Goal: Task Accomplishment & Management: Complete application form

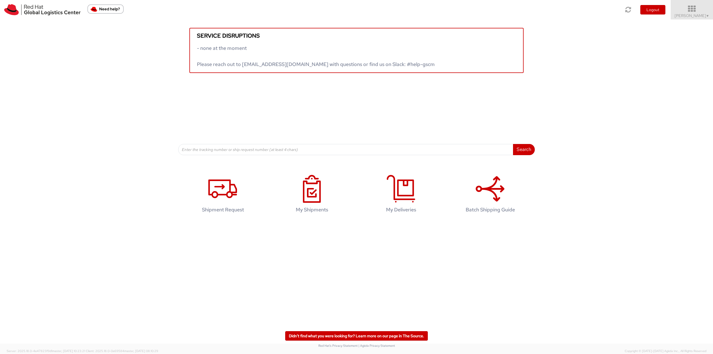
click at [690, 12] on icon at bounding box center [691, 9] width 49 height 8
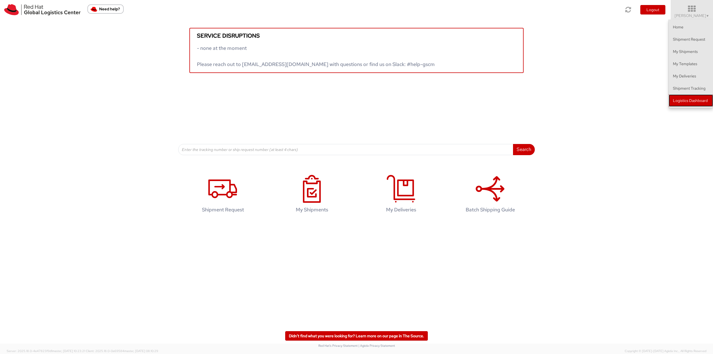
click at [686, 102] on link "Logistics Dashboard" at bounding box center [690, 100] width 44 height 12
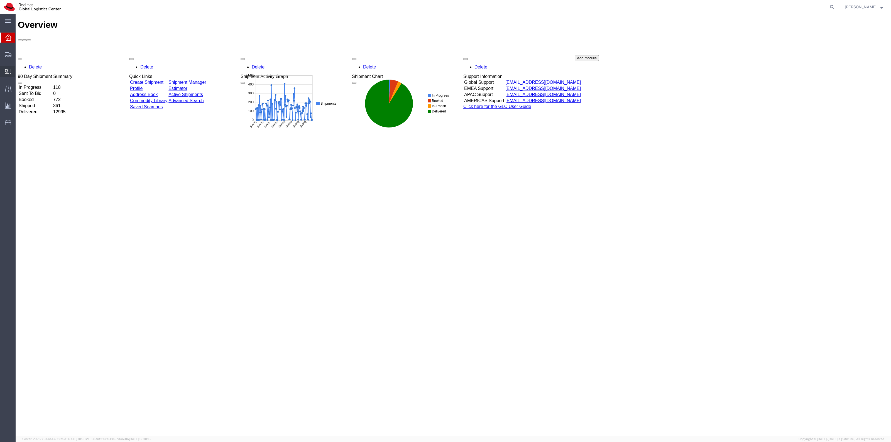
click at [0, 0] on span "Create Delivery" at bounding box center [0, 0] width 0 height 0
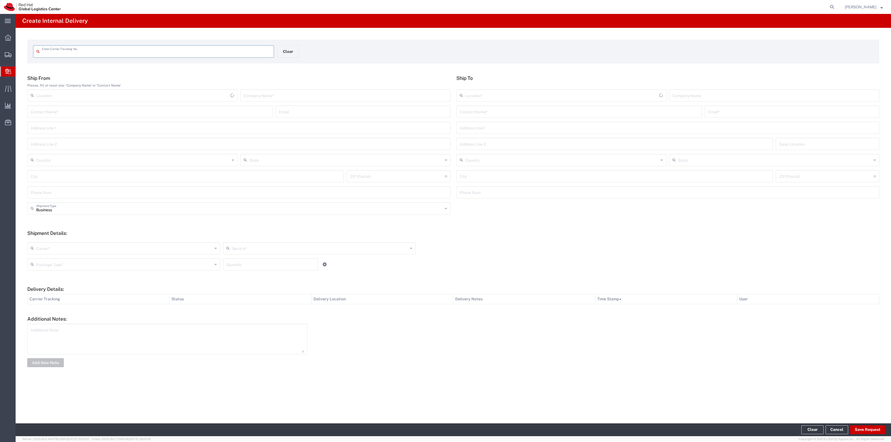
click at [218, 49] on input "text" at bounding box center [156, 51] width 229 height 10
type input "LK249696763AU"
click at [546, 113] on input "text" at bounding box center [579, 116] width 239 height 10
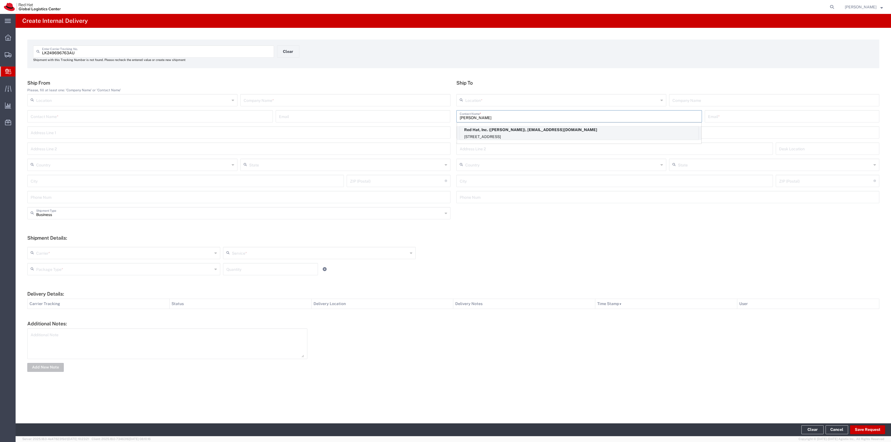
type input "[PERSON_NAME]"
click at [540, 131] on p "Red Hat, Inc. ([PERSON_NAME]), [EMAIL_ADDRESS][DOMAIN_NAME]" at bounding box center [579, 129] width 238 height 7
type input "RH - [GEOGRAPHIC_DATA]"
type input "Red Hat, Inc."
type input "[PERSON_NAME]"
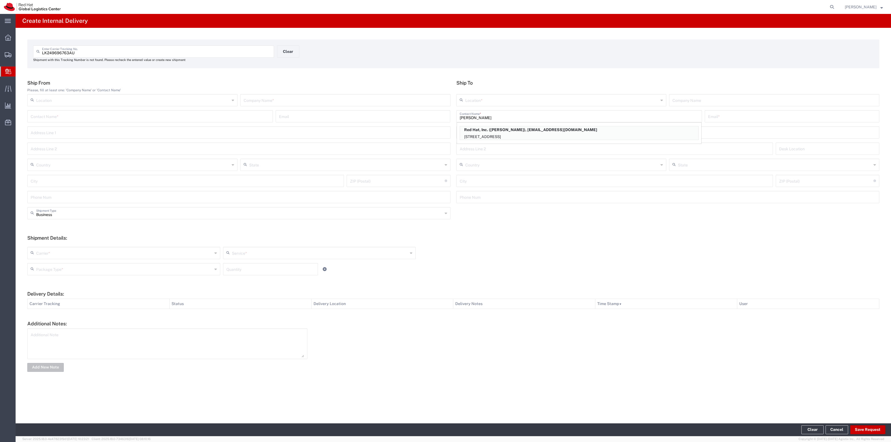
type input "[EMAIL_ADDRESS][DOMAIN_NAME]"
type input "[STREET_ADDRESS]"
type input "FLEX"
type input "[GEOGRAPHIC_DATA]"
type input "RALEIGH"
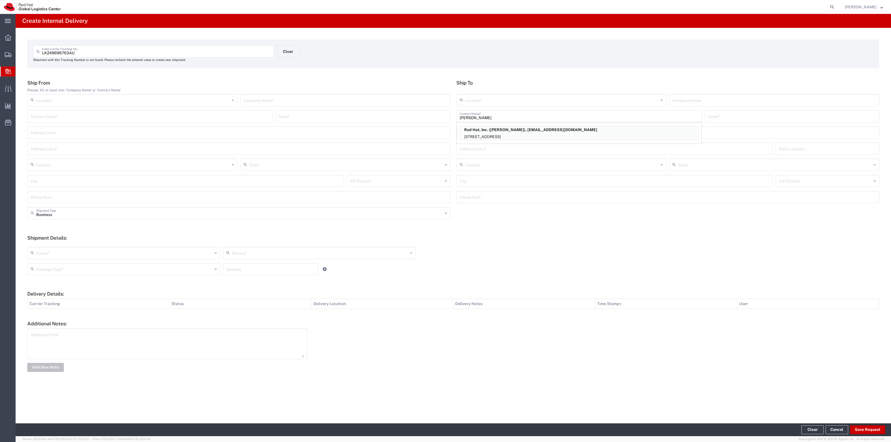
type input "27601"
type input "[US_STATE]"
click at [430, 96] on input "text" at bounding box center [345, 100] width 203 height 10
click at [426, 99] on input "text" at bounding box center [345, 100] width 203 height 10
type input "U"
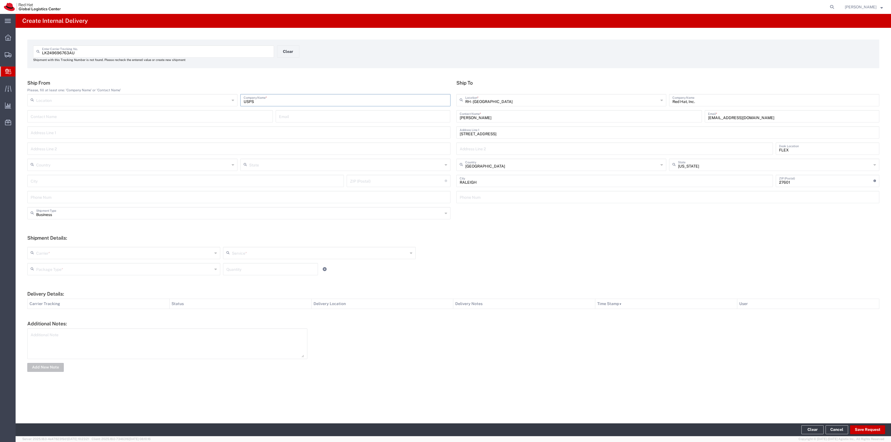
type input "USPS"
click at [189, 249] on input "text" at bounding box center [124, 253] width 176 height 10
click at [162, 312] on span "Local Carrier" at bounding box center [124, 310] width 192 height 9
type input "Local Carrier"
click at [241, 250] on input "text" at bounding box center [320, 253] width 176 height 10
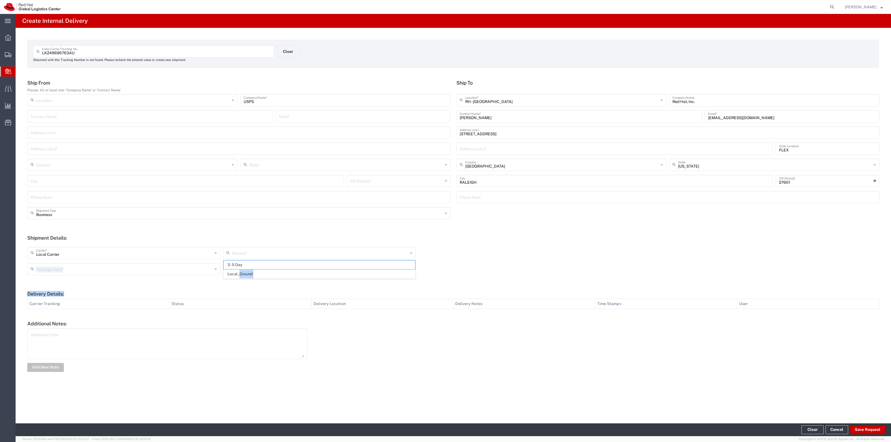
drag, startPoint x: 238, startPoint y: 277, endPoint x: 232, endPoint y: 285, distance: 10.5
click at [234, 285] on form "Ship From Please, fill at least one: 'Company Name' or 'Contact Name' Location …" at bounding box center [453, 226] width 852 height 293
click at [255, 260] on div "This field is required" at bounding box center [319, 261] width 193 height 5
click at [257, 257] on input "text" at bounding box center [320, 253] width 176 height 10
click at [247, 278] on span "Local_Ground" at bounding box center [320, 274] width 192 height 9
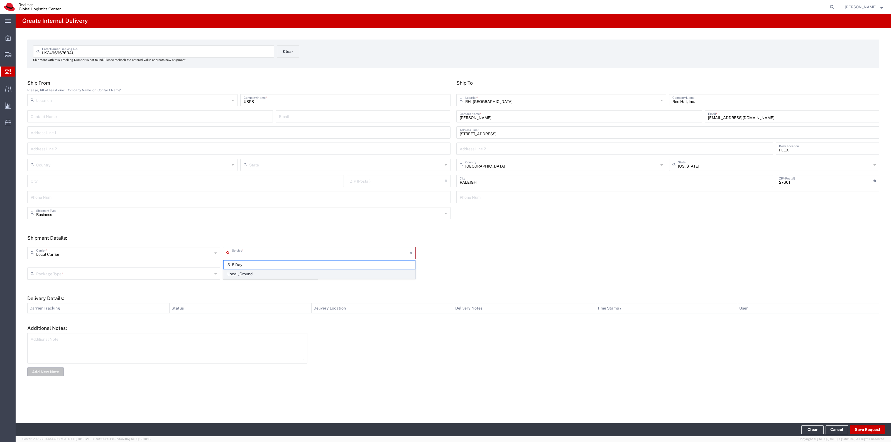
type input "Local_Ground"
drag, startPoint x: 86, startPoint y: 55, endPoint x: 34, endPoint y: 52, distance: 52.1
click at [35, 53] on div "LK249696763AU Enter Carrier Tracking No." at bounding box center [153, 51] width 241 height 12
click at [208, 271] on input "text" at bounding box center [124, 269] width 176 height 10
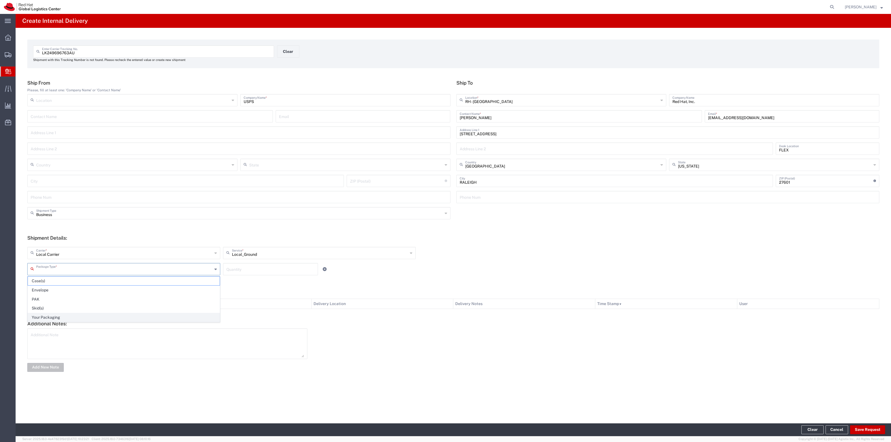
click at [160, 322] on span "Your Packaging" at bounding box center [124, 317] width 192 height 9
type input "Your Packaging"
click at [258, 271] on input "number" at bounding box center [270, 269] width 88 height 10
type input "1"
click at [858, 427] on button "Save Request" at bounding box center [867, 429] width 35 height 9
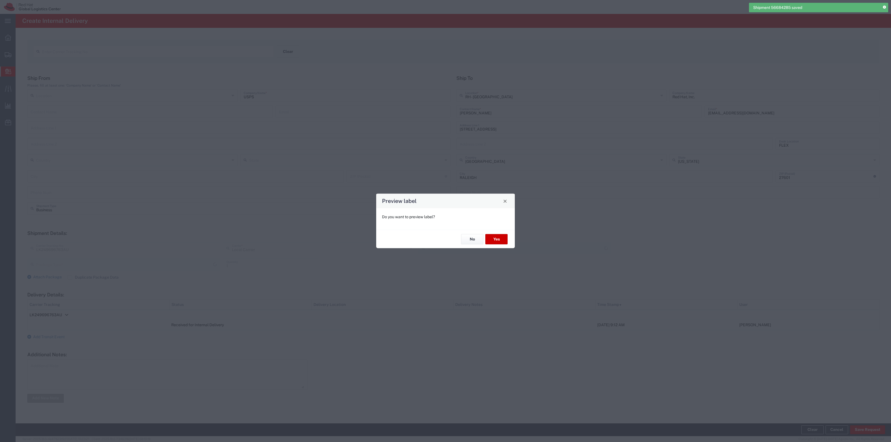
type input "Your Packaging"
type input "Local_Ground"
click at [478, 240] on button "No" at bounding box center [472, 239] width 22 height 10
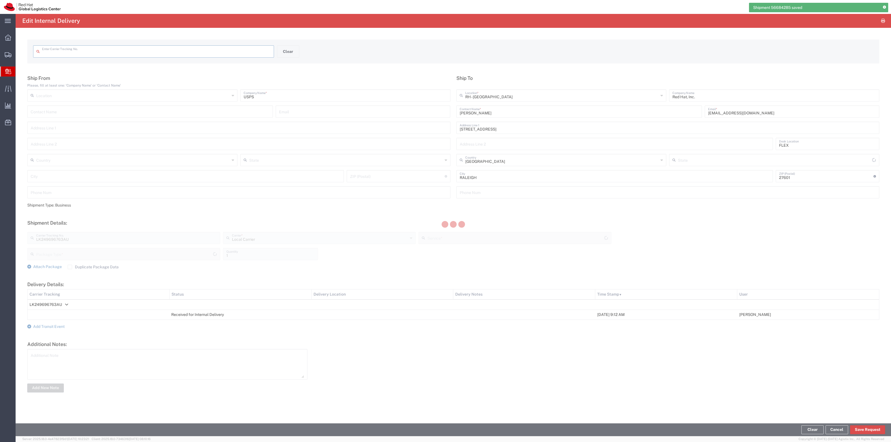
type input "LK249696763AU"
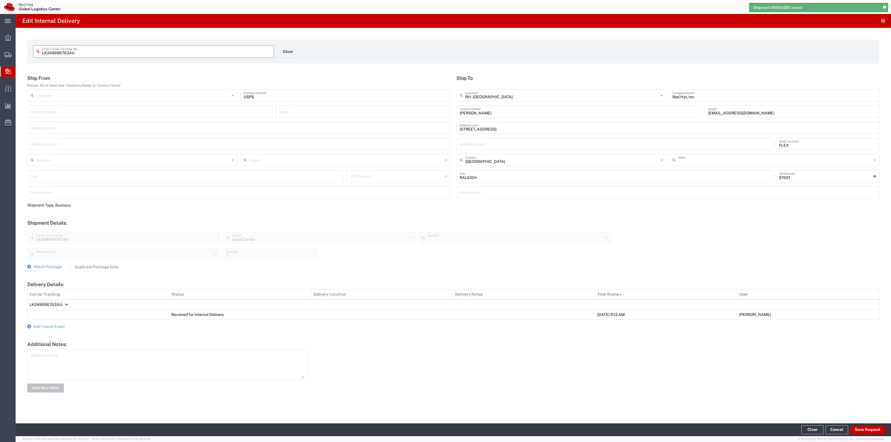
type input "[US_STATE]"
type input "Local_Ground"
type input "Your Packaging"
drag, startPoint x: 108, startPoint y: 270, endPoint x: 100, endPoint y: 269, distance: 8.5
click at [108, 270] on form "Ship From Please, fill at least one: 'Company Name' or 'Contact Name' Location …" at bounding box center [453, 234] width 852 height 318
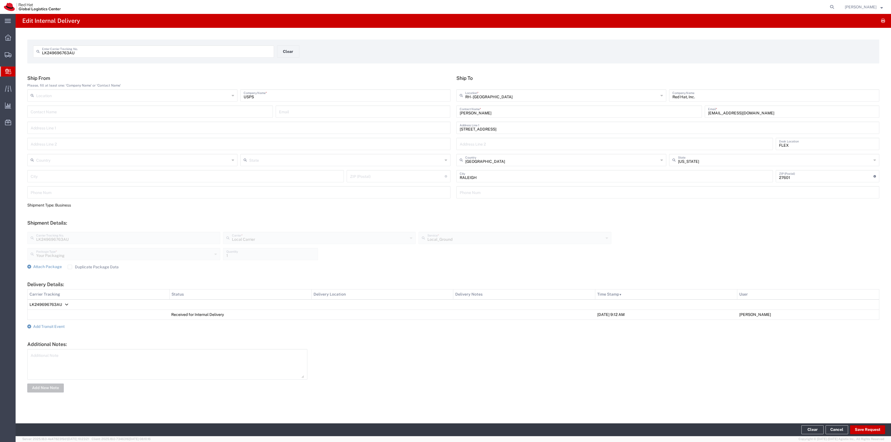
click at [170, 230] on div "LK249696763AU Carrier Tracking No. Local Carrier Carrier * Local Carrier Amazon…" at bounding box center [453, 246] width 858 height 36
click at [51, 244] on div "LK249696763AU Carrier Tracking No. Local Carrier Carrier * Local Carrier Amazon…" at bounding box center [319, 240] width 587 height 16
click at [134, 226] on div "Shipment Details: LK249696763AU Carrier Tracking No. Local Carrier Carrier * Lo…" at bounding box center [453, 245] width 852 height 50
click at [862, 426] on footer "Clear Cancel Save Request" at bounding box center [453, 429] width 875 height 13
click at [862, 426] on button "Save Request" at bounding box center [867, 429] width 35 height 9
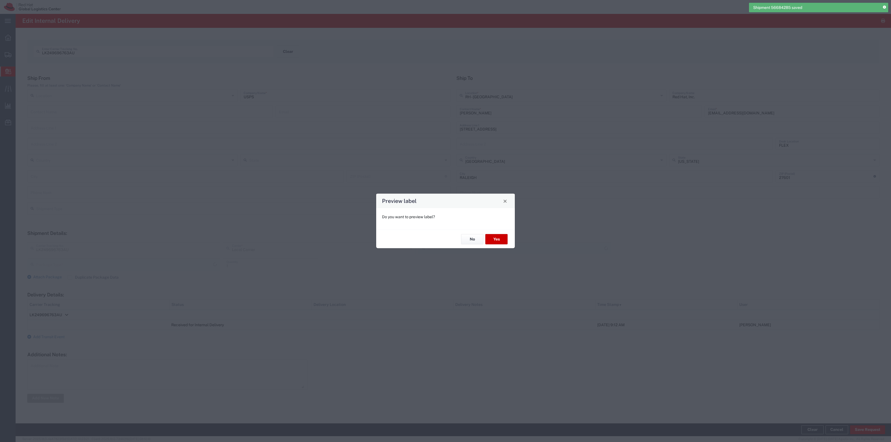
type input "Your Packaging"
type input "Local_Ground"
click at [492, 238] on button "Yes" at bounding box center [496, 239] width 22 height 10
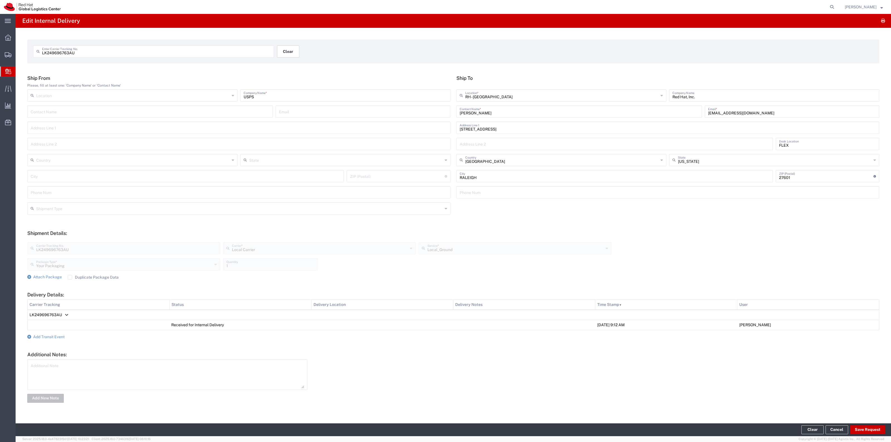
click at [294, 54] on button "Clear" at bounding box center [288, 51] width 22 height 12
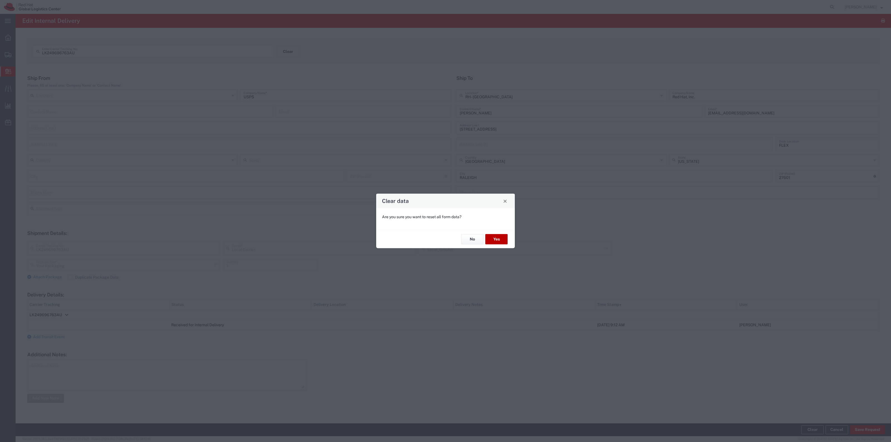
click at [498, 239] on button "Yes" at bounding box center [496, 239] width 22 height 10
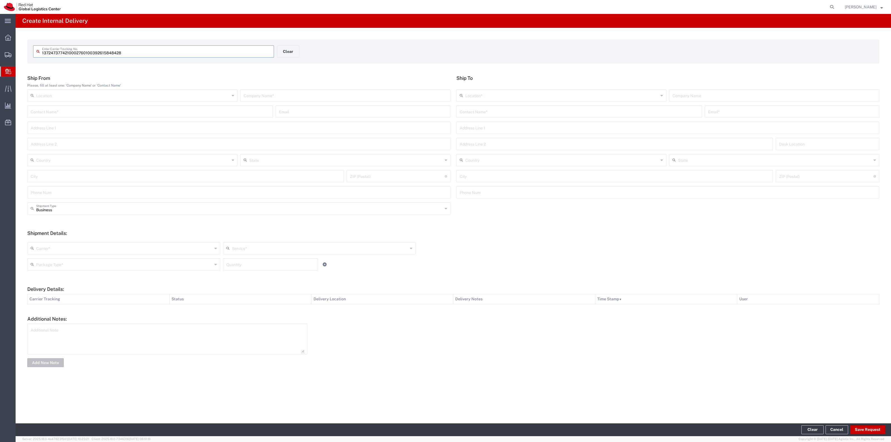
type input "392615848428"
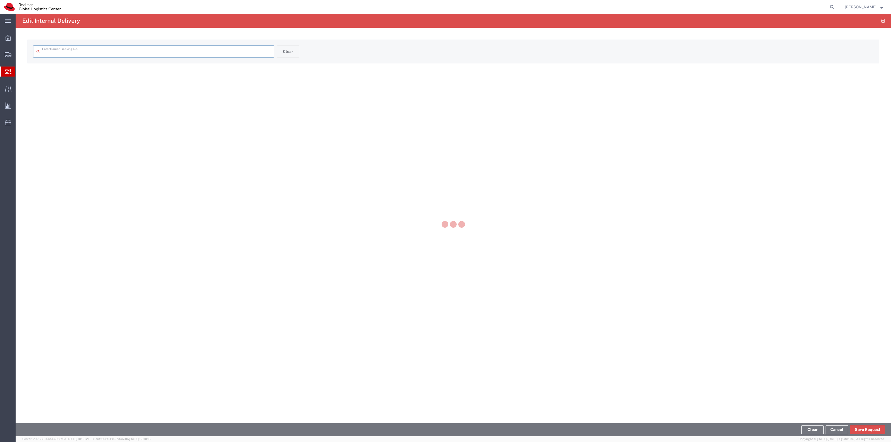
type input "392615848428"
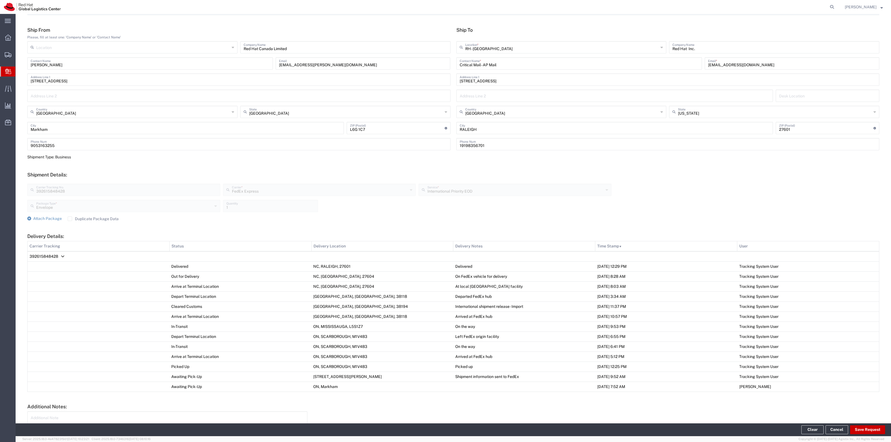
scroll to position [93, 0]
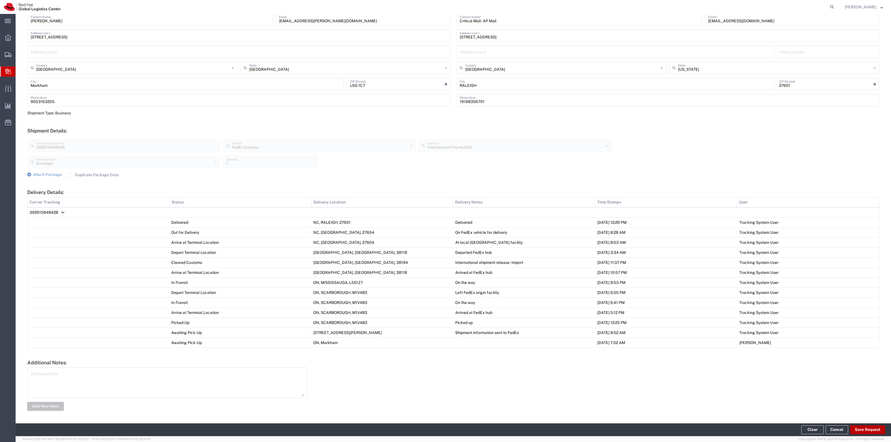
click at [856, 428] on button "Save Request" at bounding box center [867, 429] width 35 height 9
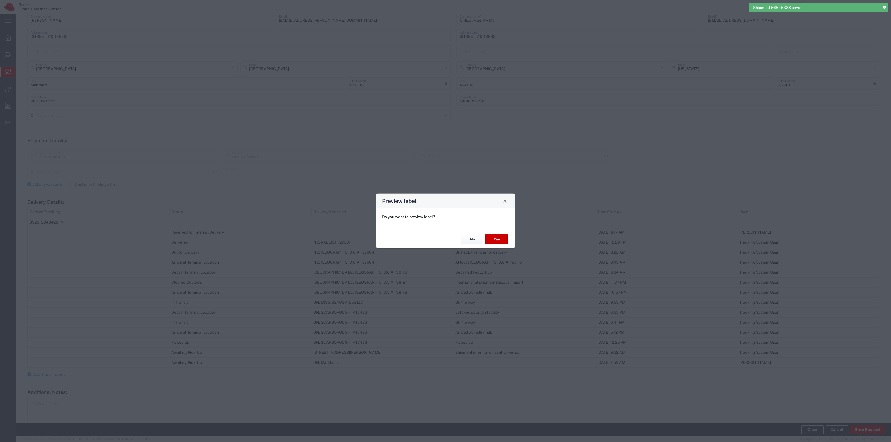
type input "International Priority EOD"
type input "Envelope"
click at [471, 235] on button "No" at bounding box center [472, 239] width 22 height 10
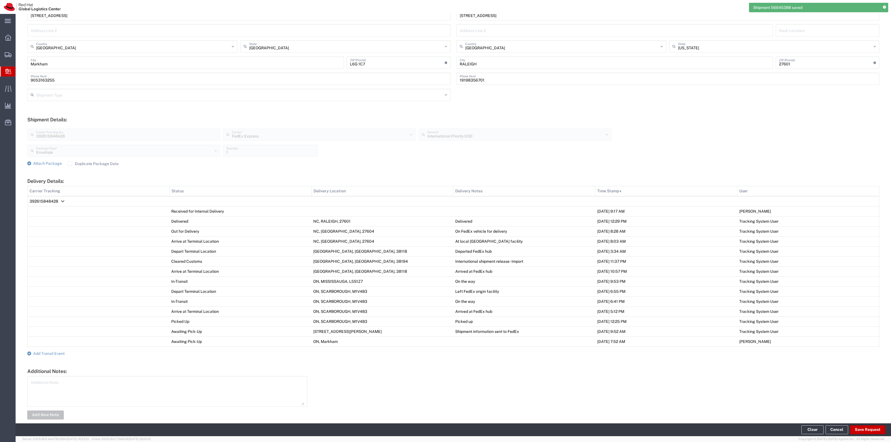
scroll to position [123, 0]
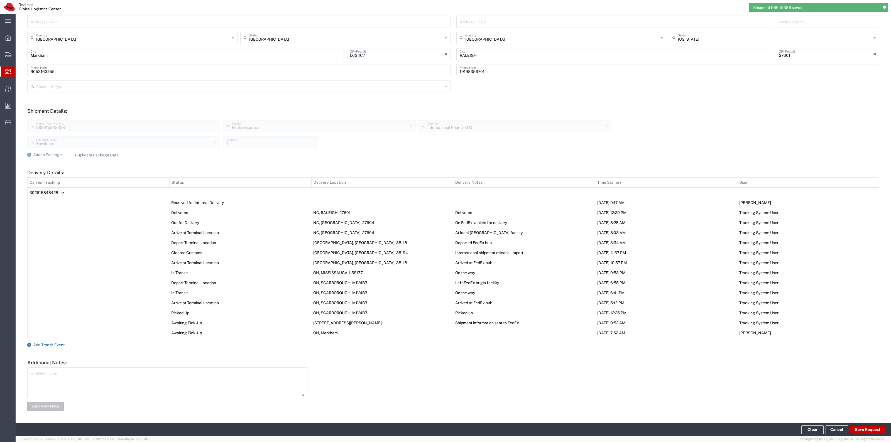
click at [44, 347] on span "Add Transit Event" at bounding box center [48, 345] width 31 height 4
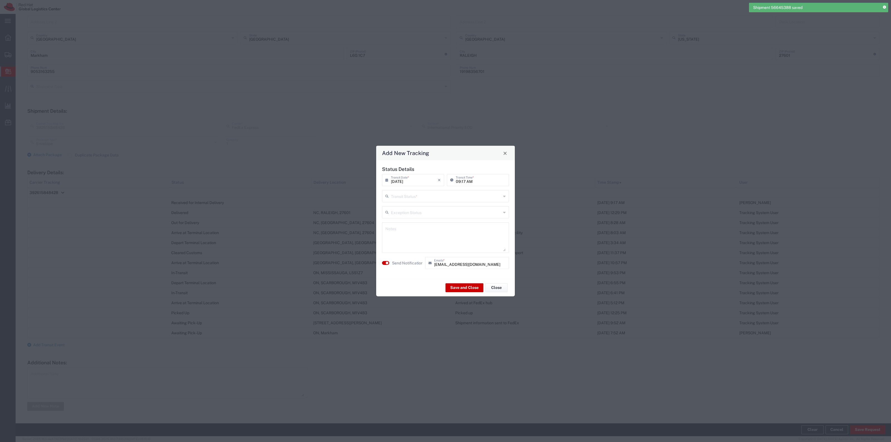
click at [430, 192] on input "text" at bounding box center [446, 196] width 110 height 10
click at [414, 204] on li "Delivery Confirmation" at bounding box center [445, 208] width 126 height 9
type input "Delivery Confirmation"
click at [403, 269] on agx-switch-control "Send Notification" at bounding box center [402, 263] width 43 height 12
click at [403, 264] on label "Send Notification" at bounding box center [407, 263] width 31 height 6
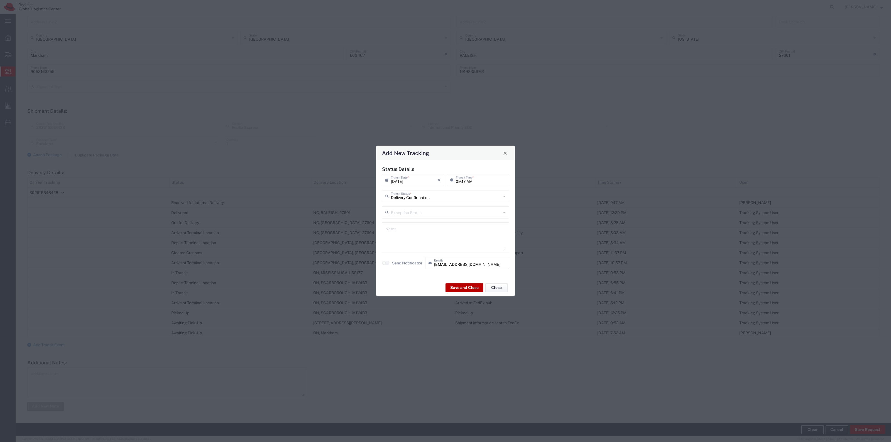
click at [463, 288] on button "Save and Close" at bounding box center [464, 287] width 38 height 9
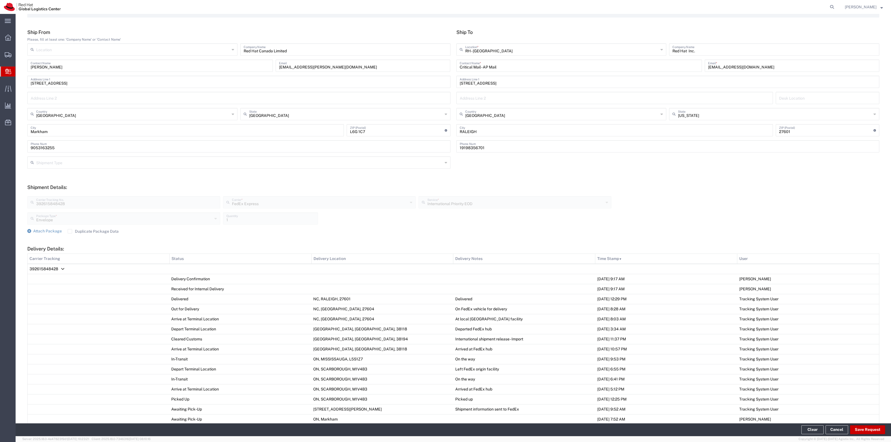
scroll to position [0, 0]
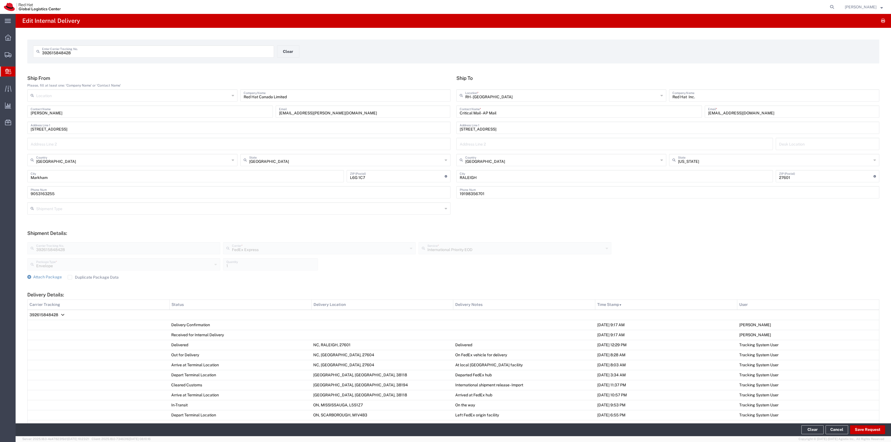
click at [283, 45] on form "392615848428 Enter Carrier Tracking No. Clear" at bounding box center [453, 52] width 852 height 24
click at [294, 56] on button "Clear" at bounding box center [288, 51] width 22 height 12
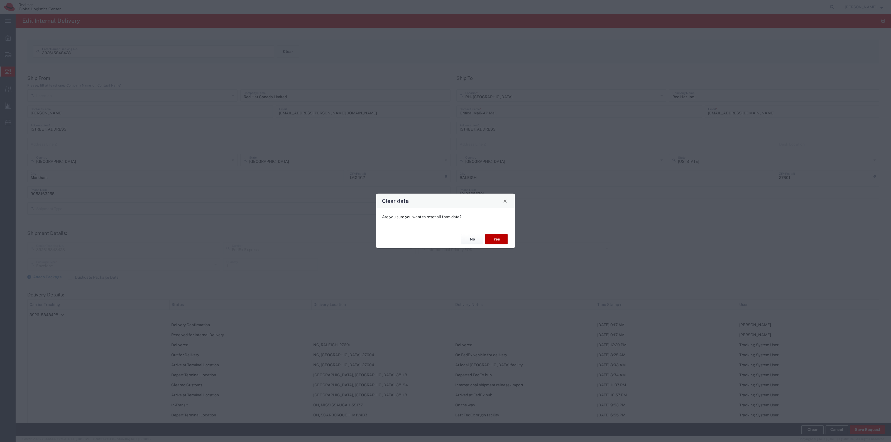
click at [502, 241] on button "Yes" at bounding box center [496, 239] width 22 height 10
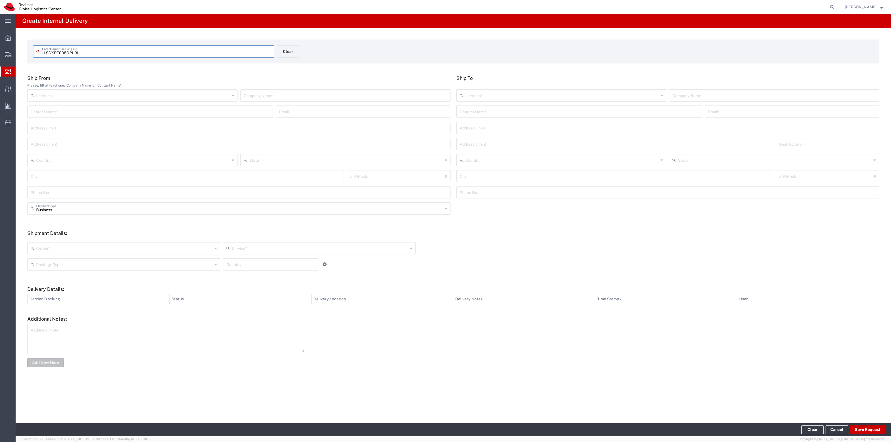
type input "1LSCXRE005DPU9I"
click at [487, 113] on input "text" at bounding box center [579, 116] width 239 height 10
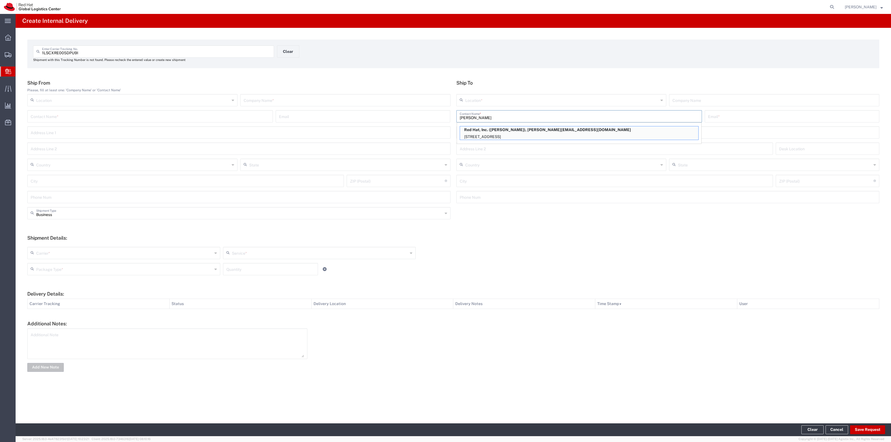
type input "[PERSON_NAME]"
type input "RH - [GEOGRAPHIC_DATA]"
type input "Red Hat, Inc."
type input "[EMAIL_ADDRESS][DOMAIN_NAME]"
type input "[STREET_ADDRESS]"
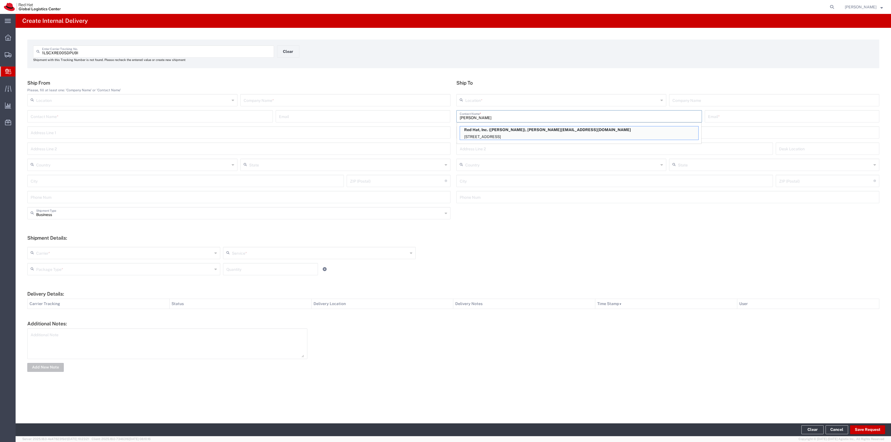
type input "9N365"
type input "[GEOGRAPHIC_DATA]"
type input "RALEIGH"
type input "27601"
type input "[US_STATE]"
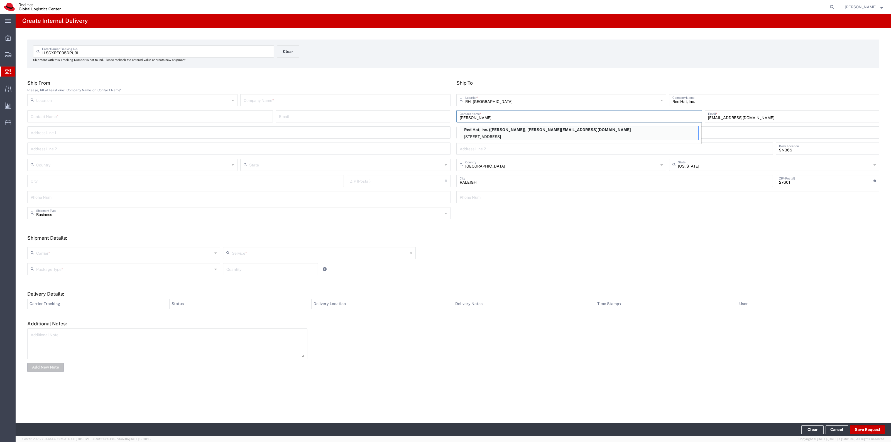
type input "[PERSON_NAME]"
click at [418, 95] on input "text" at bounding box center [345, 100] width 203 height 10
type input "Laser Shipping"
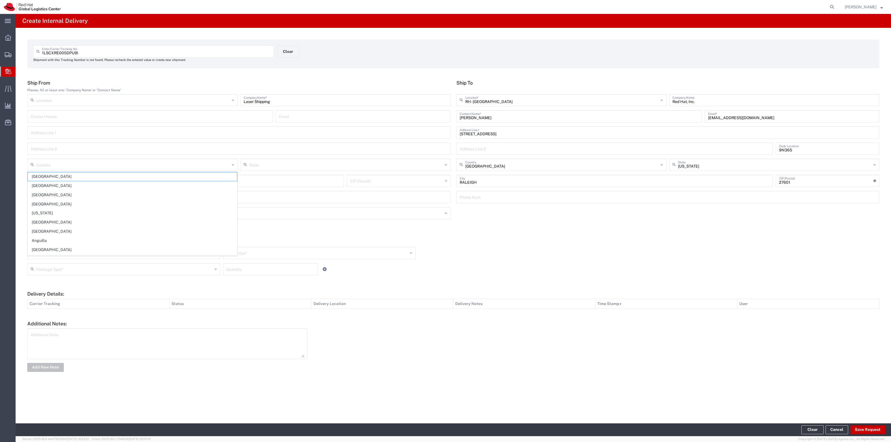
drag, startPoint x: 481, startPoint y: 250, endPoint x: 175, endPoint y: 248, distance: 305.4
click at [479, 250] on div "Carrier * Amazon Logistics DHL FedEx Express FedEx Freight Interoffice Local Ca…" at bounding box center [319, 255] width 587 height 16
click at [165, 247] on div "Carrier *" at bounding box center [123, 253] width 193 height 12
click at [137, 312] on span "Local Carrier" at bounding box center [124, 310] width 192 height 9
type input "Local Carrier"
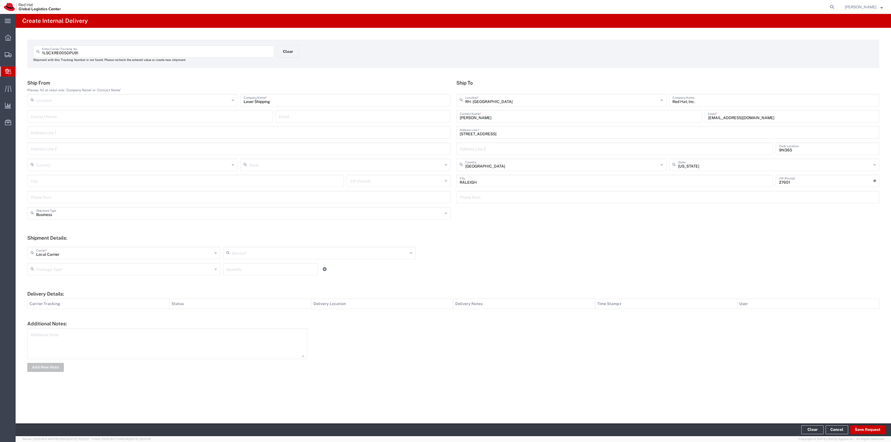
click at [243, 250] on input "text" at bounding box center [320, 253] width 176 height 10
click at [242, 272] on span "Local_Ground" at bounding box center [320, 274] width 192 height 9
type input "Local_Ground"
drag, startPoint x: 194, startPoint y: 263, endPoint x: 194, endPoint y: 268, distance: 5.3
click at [194, 264] on div "Package Type *" at bounding box center [123, 269] width 193 height 12
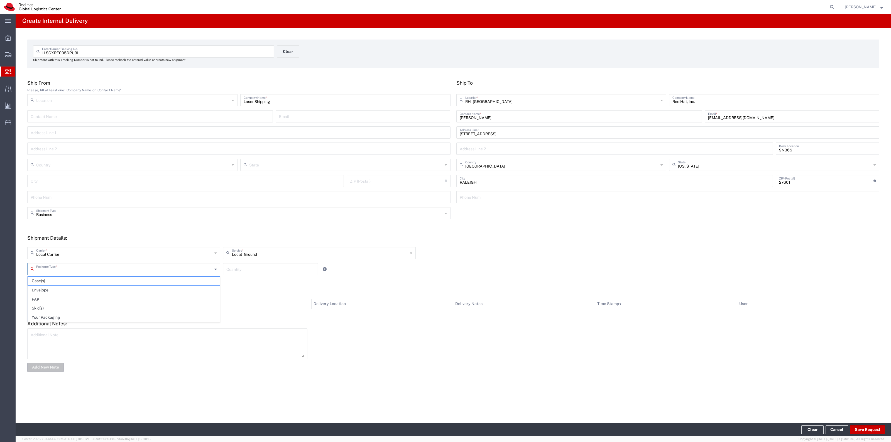
drag, startPoint x: 194, startPoint y: 268, endPoint x: 166, endPoint y: 290, distance: 35.5
click at [194, 269] on input "text" at bounding box center [124, 269] width 176 height 10
click at [123, 319] on span "Your Packaging" at bounding box center [124, 317] width 192 height 9
type input "Your Packaging"
click at [240, 271] on input "number" at bounding box center [270, 269] width 88 height 10
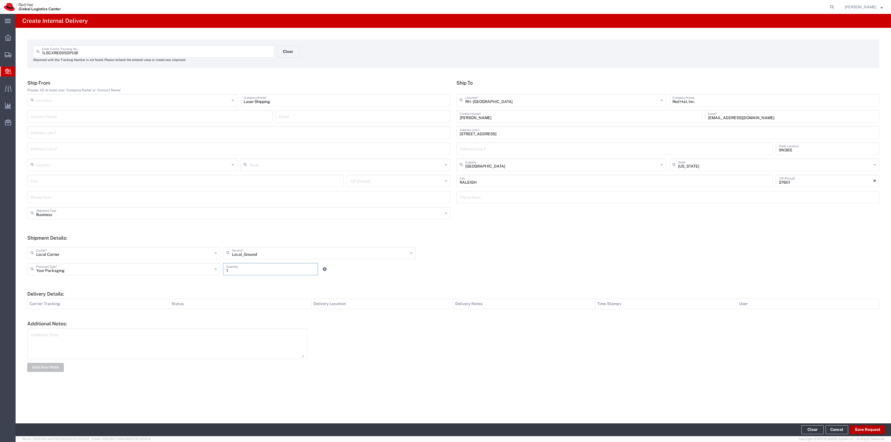
type input "1"
click at [856, 425] on button "Save Request" at bounding box center [867, 429] width 35 height 9
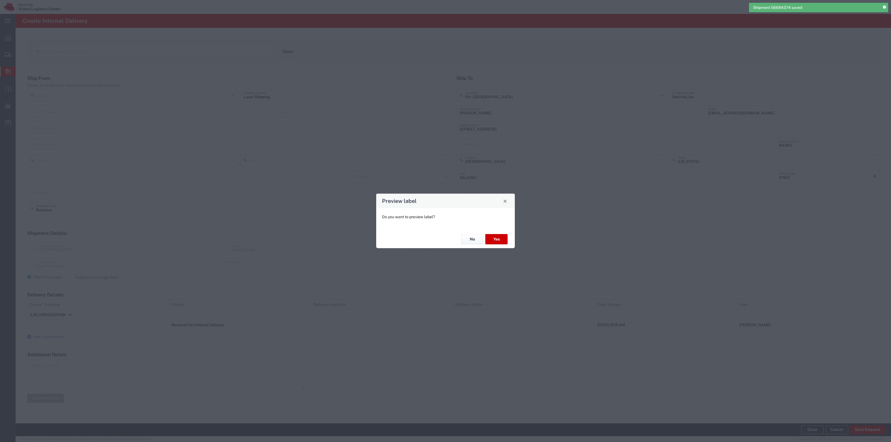
type input "Local_Ground"
click at [501, 236] on button "Yes" at bounding box center [496, 239] width 22 height 10
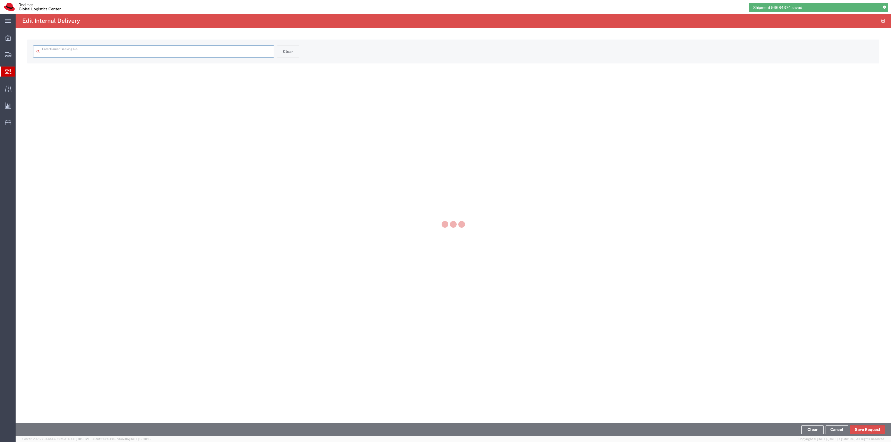
type input "1LSCXRE005DPU9I"
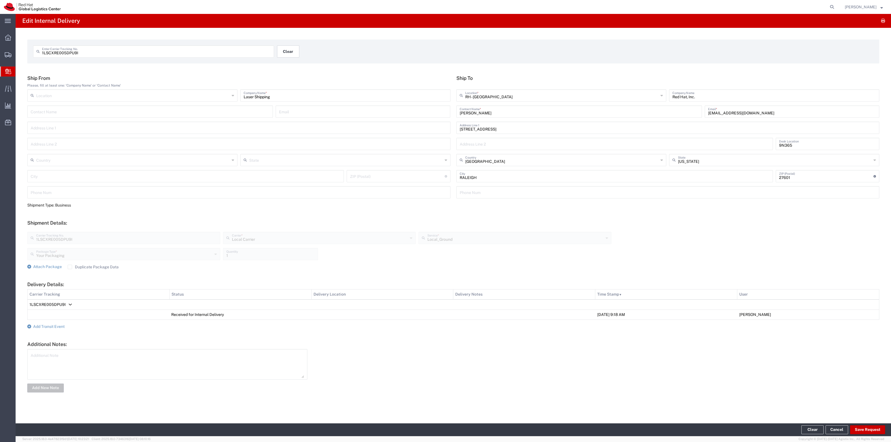
click at [278, 49] on button "Clear" at bounding box center [288, 51] width 22 height 12
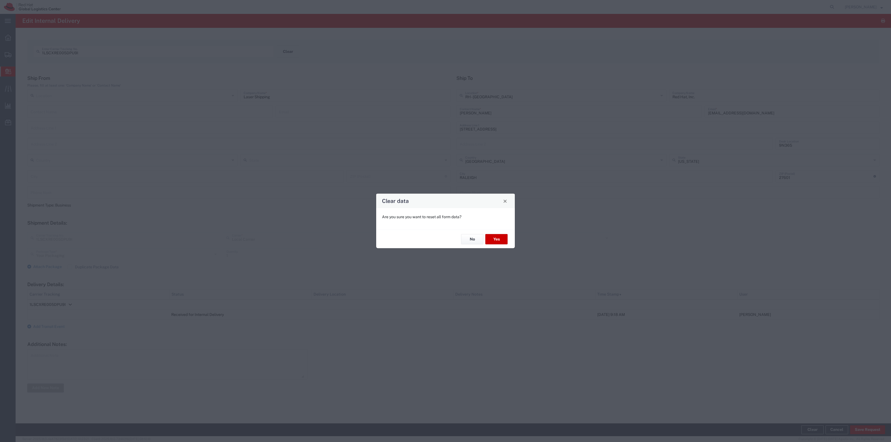
click at [503, 247] on div "No Yes" at bounding box center [445, 239] width 139 height 19
click at [501, 241] on button "Yes" at bounding box center [496, 239] width 22 height 10
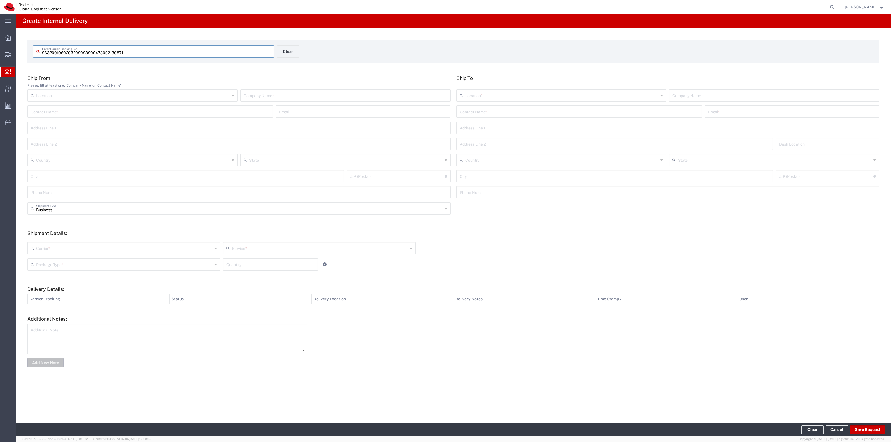
type input "473092130871"
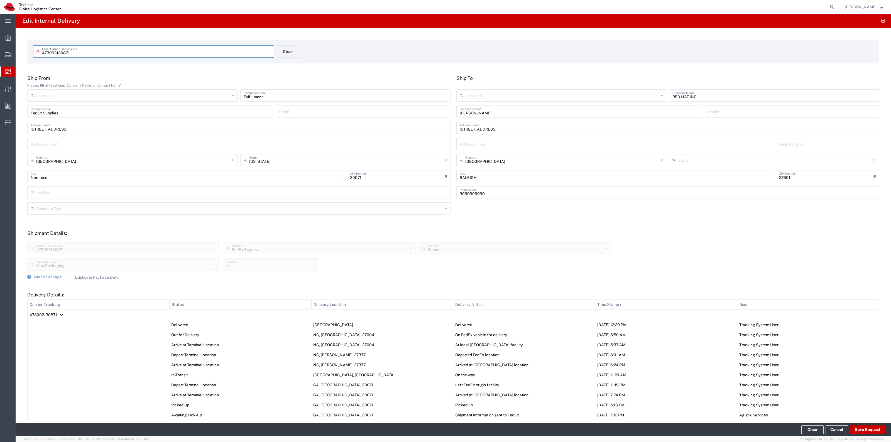
type input "[US_STATE]"
click at [516, 111] on input "[PERSON_NAME]" at bounding box center [579, 111] width 239 height 10
type input "[PERSON_NAME]"
click at [540, 126] on p "Red Hat, Inc. ([PERSON_NAME]), [EMAIL_ADDRESS][DOMAIN_NAME]" at bounding box center [579, 125] width 238 height 7
type input "RH - [GEOGRAPHIC_DATA]"
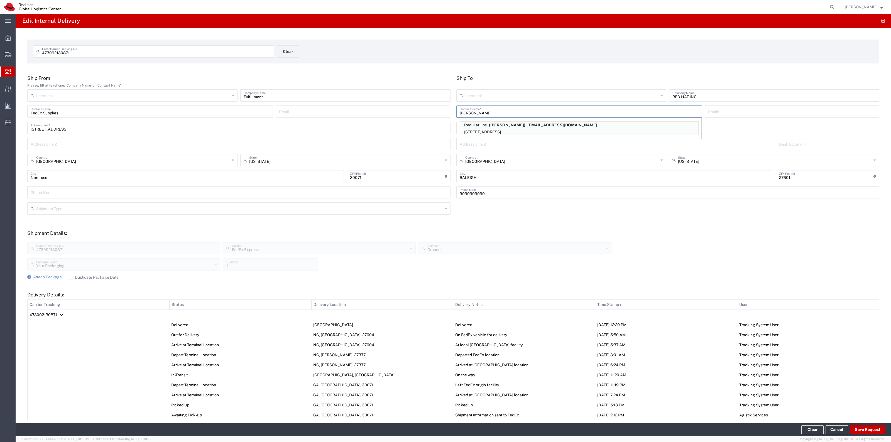
type input "Red Hat, Inc."
type input "[PERSON_NAME]"
type input "[EMAIL_ADDRESS][DOMAIN_NAME]"
type input "[STREET_ADDRESS]"
type input "9S300"
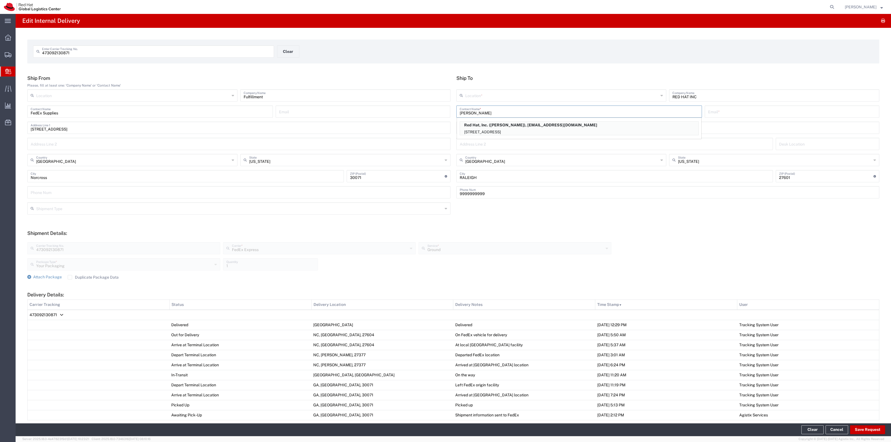
type input "19193013123"
click at [866, 434] on button "Save Request" at bounding box center [867, 429] width 35 height 9
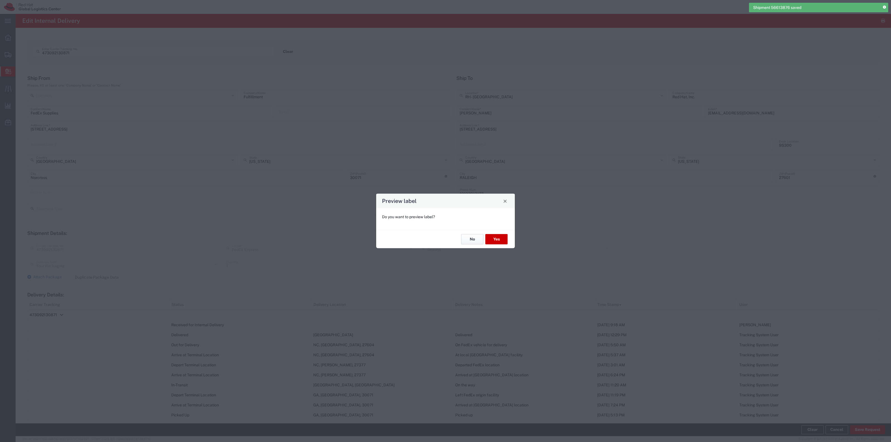
drag, startPoint x: 469, startPoint y: 240, endPoint x: 195, endPoint y: 273, distance: 275.1
click at [468, 240] on button "No" at bounding box center [472, 239] width 22 height 10
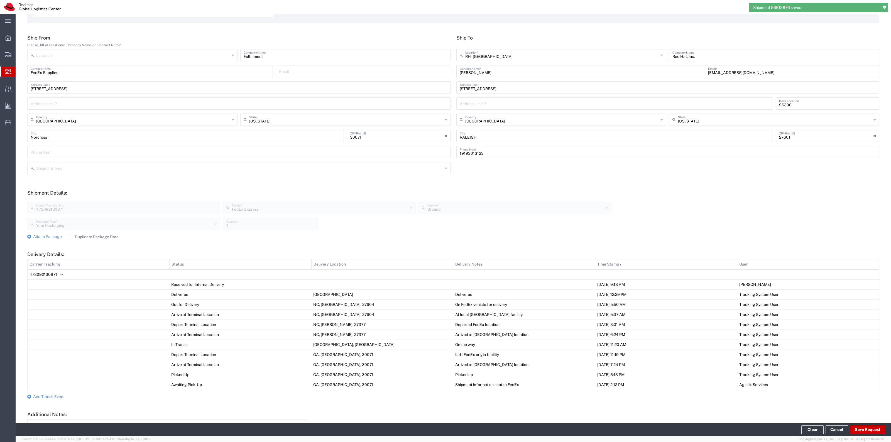
scroll to position [93, 0]
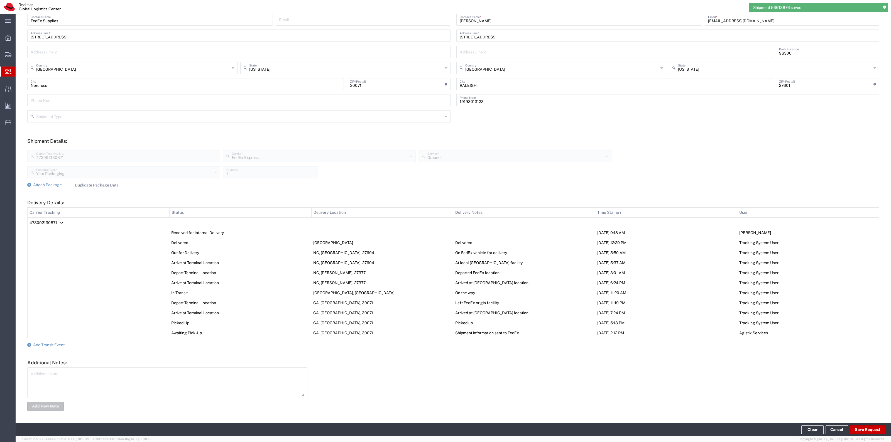
click at [65, 345] on form "Ship From Please, fill at least one: 'Company Name' or 'Contact Name' Location …" at bounding box center [453, 197] width 852 height 429
click at [62, 345] on span "Add Transit Event" at bounding box center [48, 345] width 31 height 4
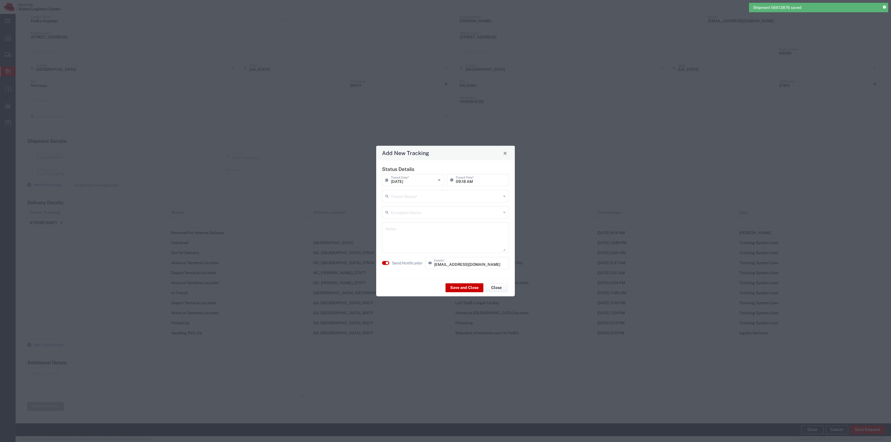
click at [428, 198] on input "text" at bounding box center [446, 196] width 110 height 10
click at [418, 212] on span "Delivery Confirmation" at bounding box center [445, 208] width 126 height 9
type input "Delivery Confirmation"
click at [399, 269] on div "Send Notification [EMAIL_ADDRESS][DOMAIN_NAME] Emails *" at bounding box center [446, 265] width 130 height 16
click at [400, 265] on label "Send Notification" at bounding box center [407, 263] width 31 height 6
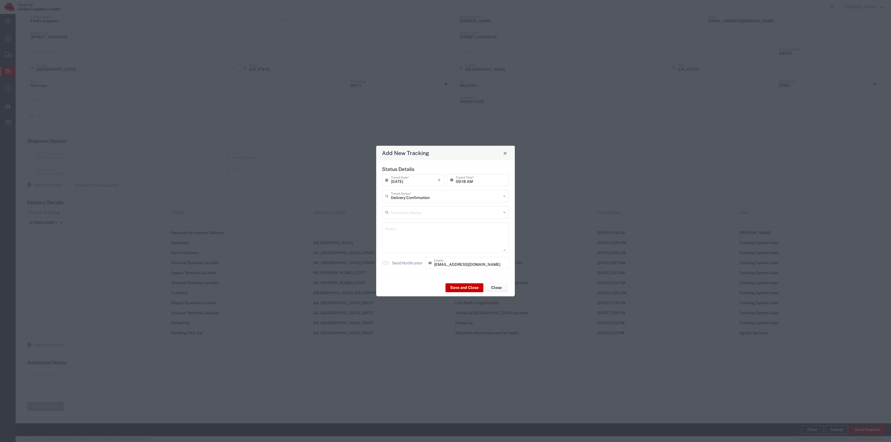
click at [464, 282] on div "Save and Close Close" at bounding box center [445, 288] width 139 height 18
click at [465, 283] on div "Save and Close Close" at bounding box center [445, 288] width 139 height 18
click at [466, 283] on button "Save and Close" at bounding box center [464, 287] width 38 height 9
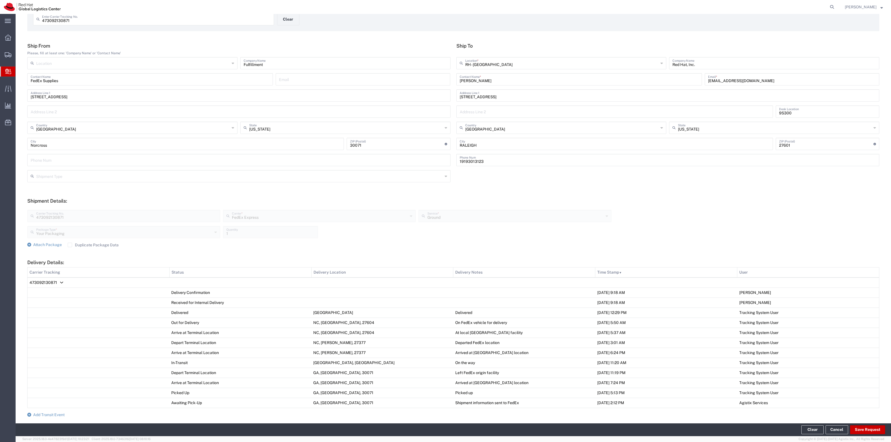
scroll to position [0, 0]
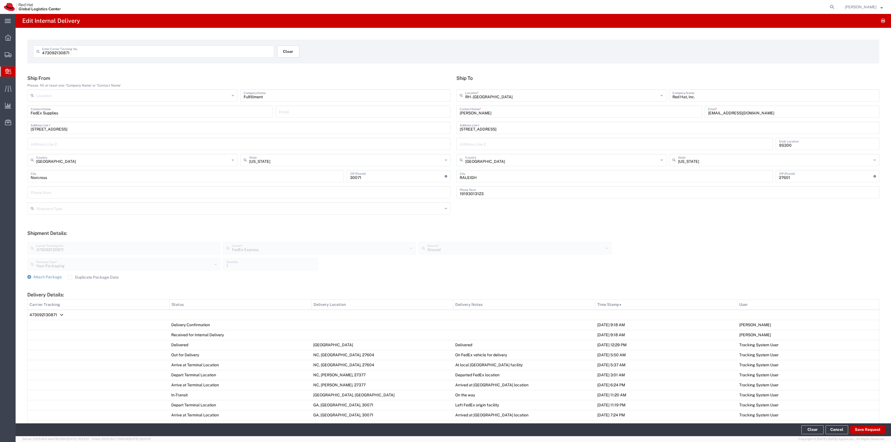
click at [288, 57] on button "Clear" at bounding box center [288, 51] width 22 height 12
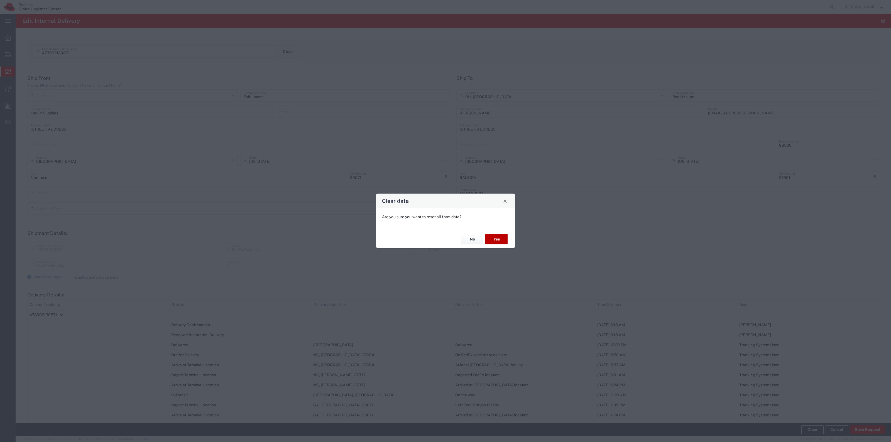
click at [498, 244] on button "Yes" at bounding box center [496, 239] width 22 height 10
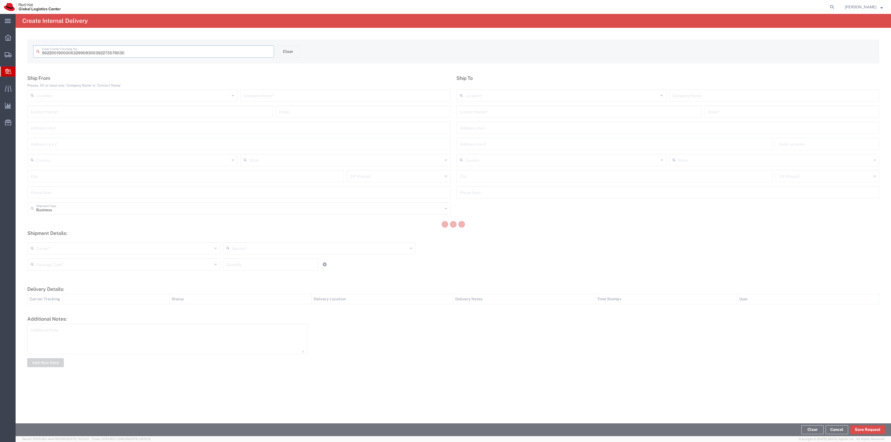
type input "392273579030"
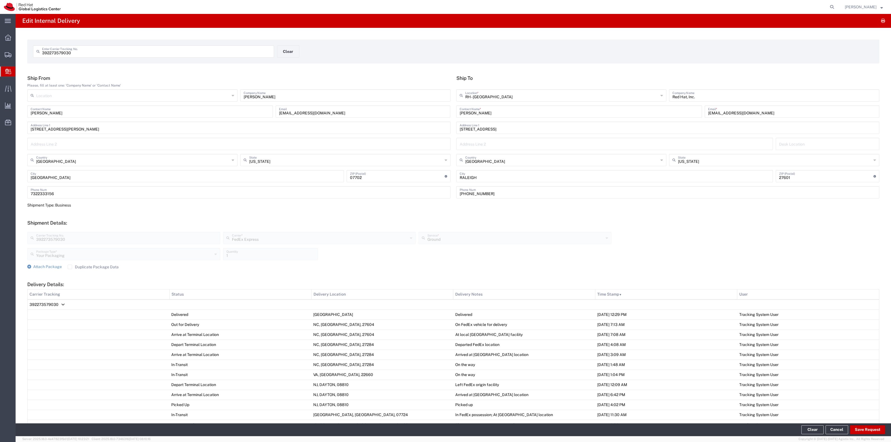
click at [88, 269] on label "Duplicate Package Data" at bounding box center [93, 267] width 51 height 4
click at [70, 267] on input "Duplicate Package Data" at bounding box center [70, 267] width 0 height 0
click at [52, 269] on span "Attach Package" at bounding box center [47, 266] width 29 height 4
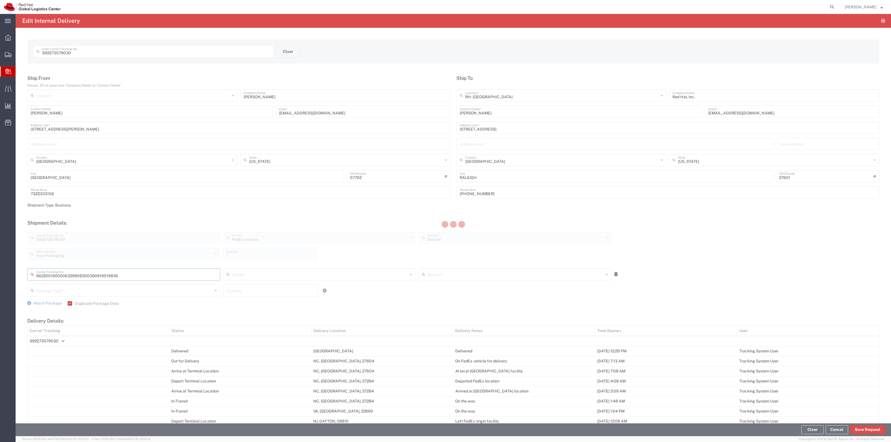
type input "390919519836"
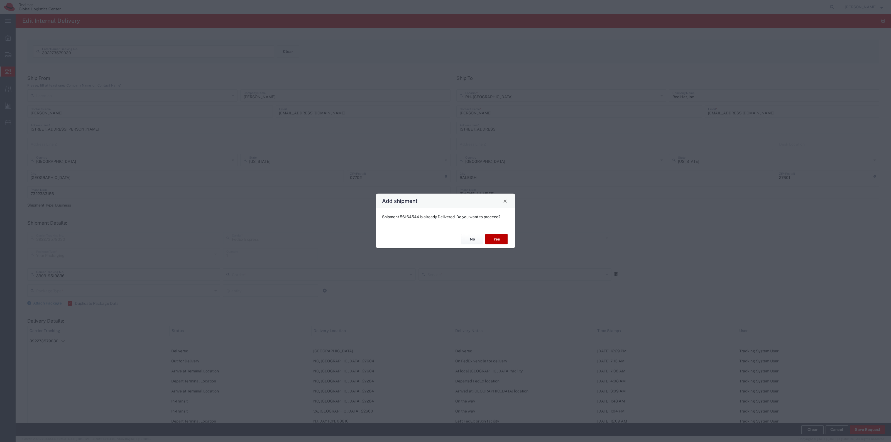
click at [488, 235] on button "Yes" at bounding box center [496, 239] width 22 height 10
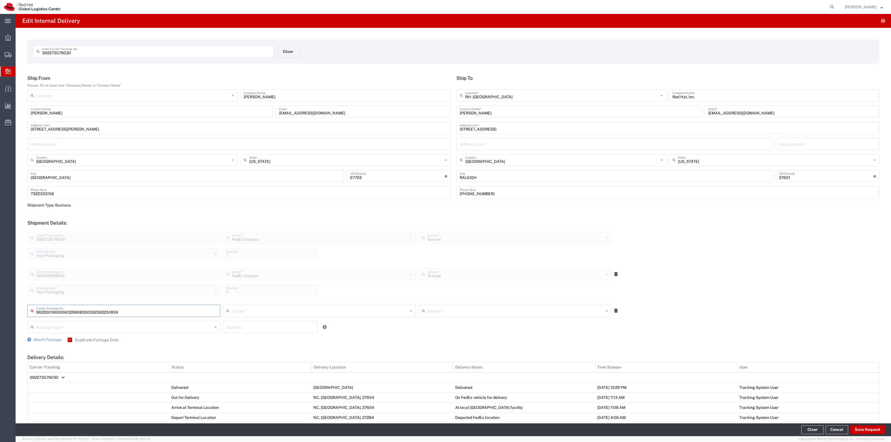
type input "392362251859"
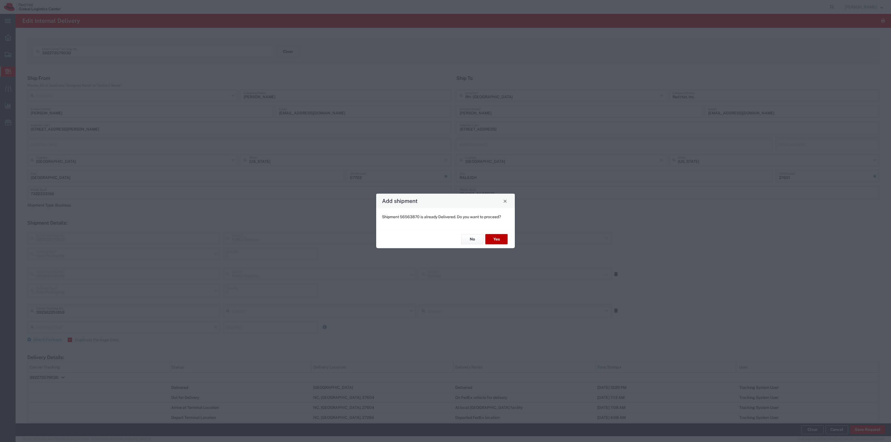
click at [490, 239] on button "Yes" at bounding box center [496, 239] width 22 height 10
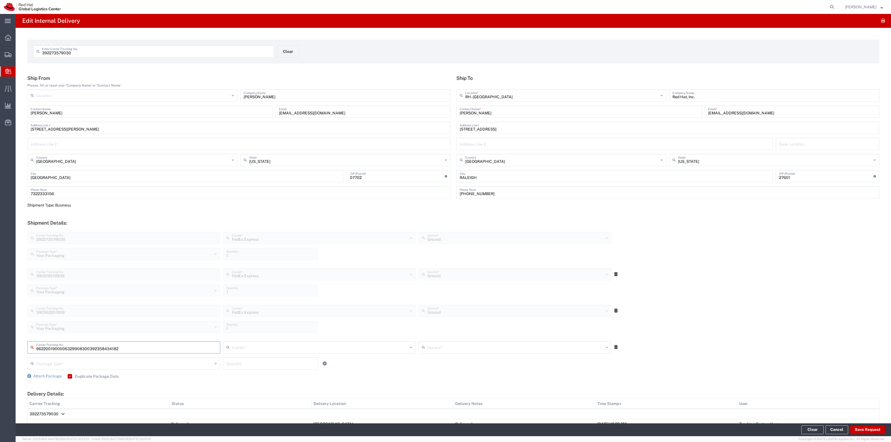
type input "392358434182"
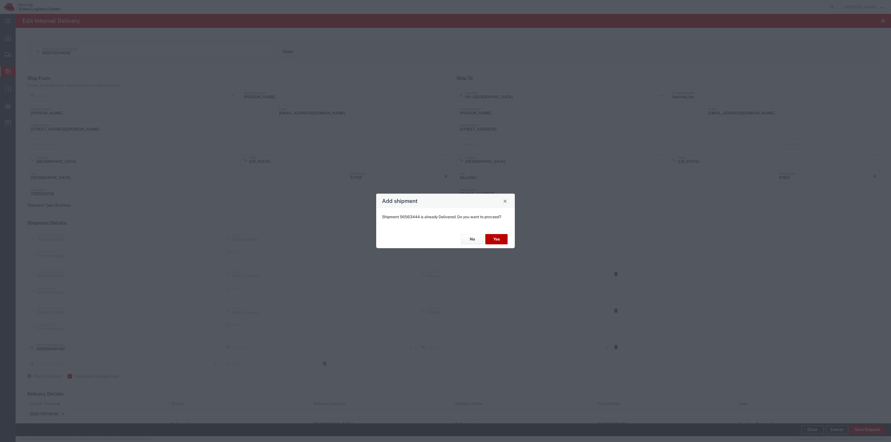
click at [486, 236] on button "Yes" at bounding box center [496, 239] width 22 height 10
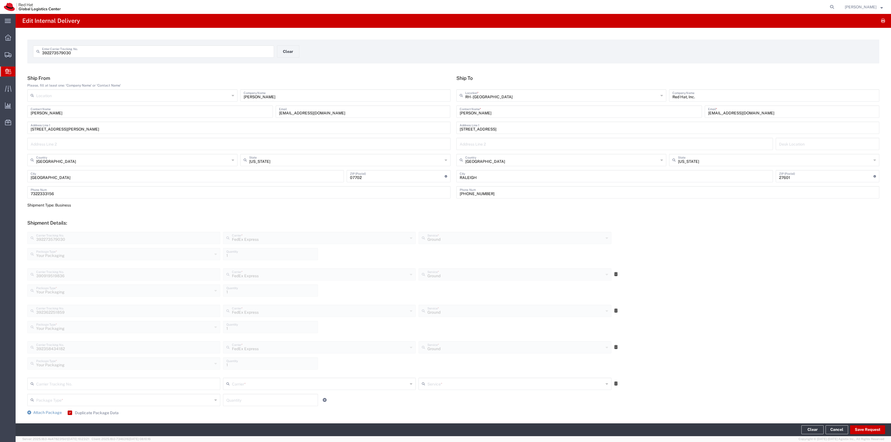
drag, startPoint x: 509, startPoint y: 116, endPoint x: 459, endPoint y: 109, distance: 49.8
click at [460, 109] on div "[PERSON_NAME] Contact Name *" at bounding box center [579, 112] width 246 height 12
click at [518, 107] on input "[PERSON_NAME]" at bounding box center [579, 111] width 239 height 10
drag, startPoint x: 507, startPoint y: 109, endPoint x: 452, endPoint y: 109, distance: 54.8
click at [456, 109] on div "[PERSON_NAME] Contact Name *" at bounding box center [579, 112] width 246 height 12
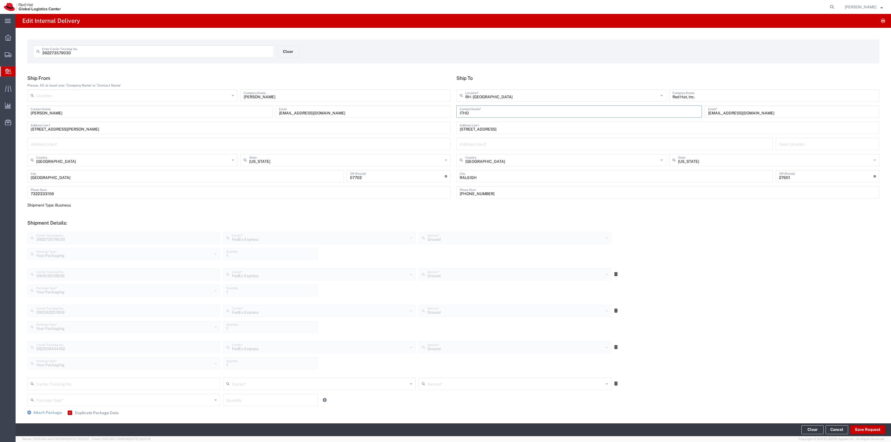
type input "ITHD"
type input "[EMAIL_ADDRESS][DOMAIN_NAME]"
click at [864, 432] on button "Save Request" at bounding box center [867, 429] width 35 height 9
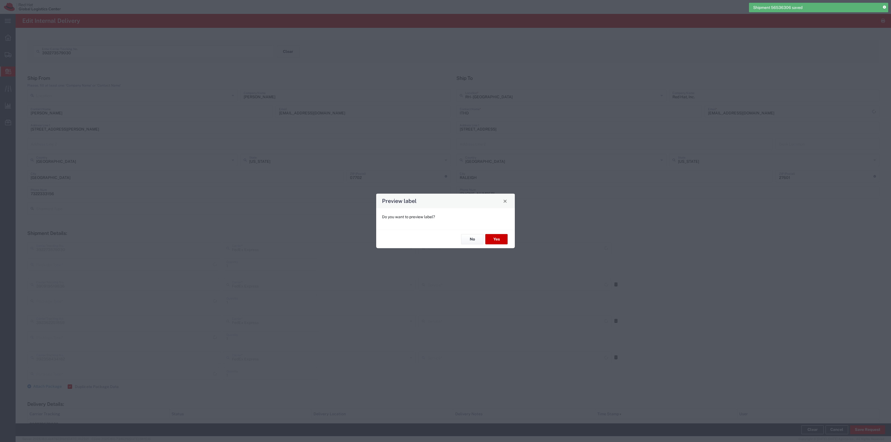
type input "Your Packaging"
type input "Ground"
type input "Your Packaging"
type input "Ground"
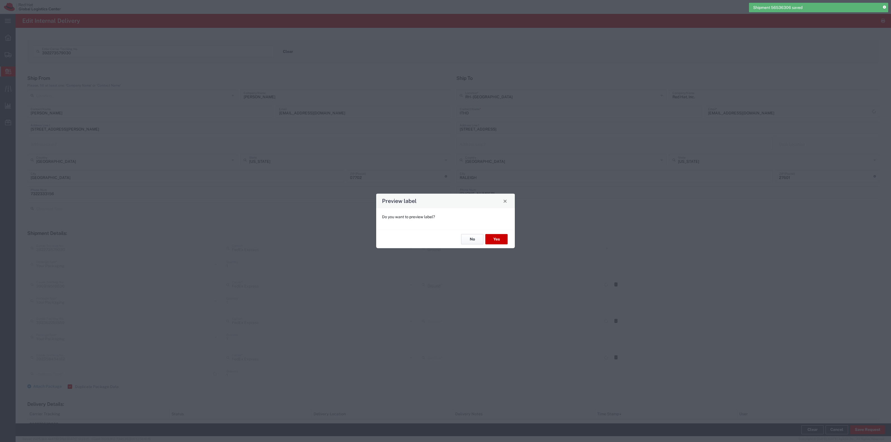
type input "Your Packaging"
type input "Ground"
click at [469, 239] on button "No" at bounding box center [472, 239] width 22 height 10
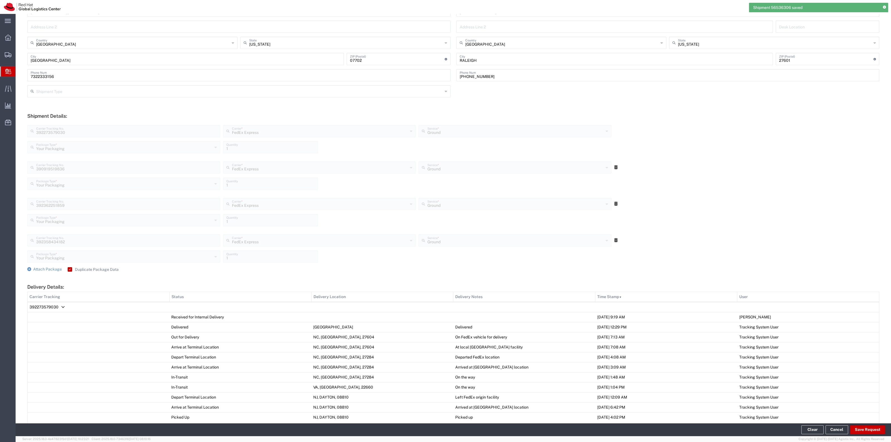
scroll to position [252, 0]
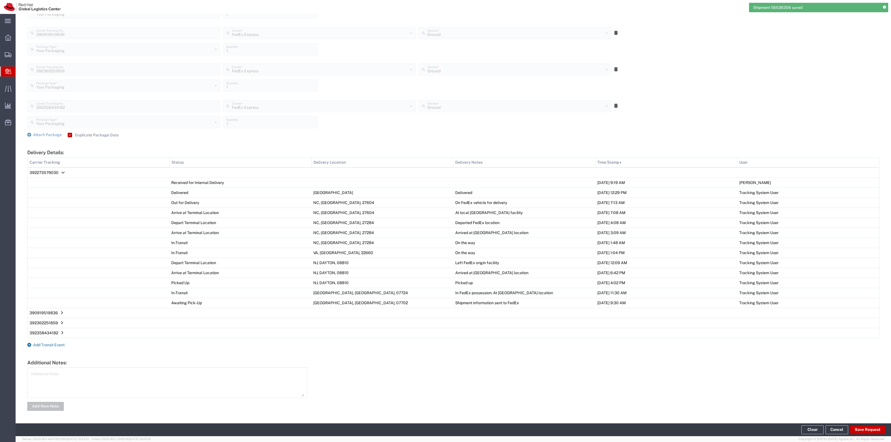
click at [53, 343] on span "Add Transit Event" at bounding box center [48, 345] width 31 height 4
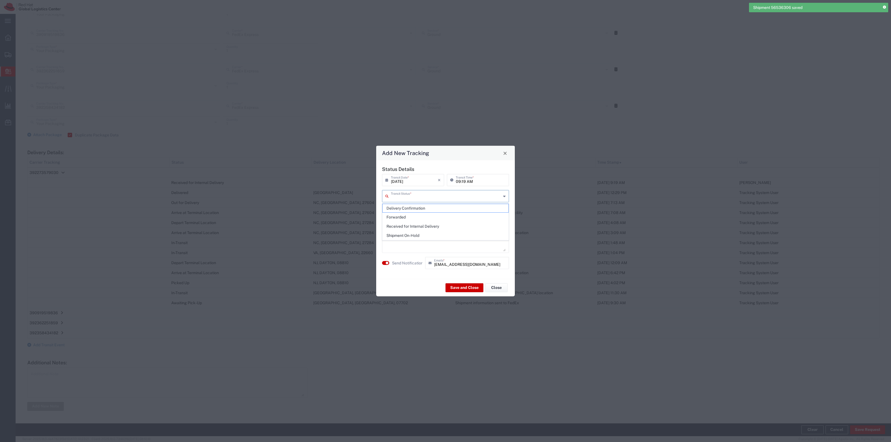
click at [401, 197] on input "text" at bounding box center [446, 196] width 110 height 10
click at [399, 205] on span "Delivery Confirmation" at bounding box center [445, 208] width 126 height 9
type input "Delivery Confirmation"
click at [409, 265] on label "Send Notification" at bounding box center [407, 263] width 31 height 6
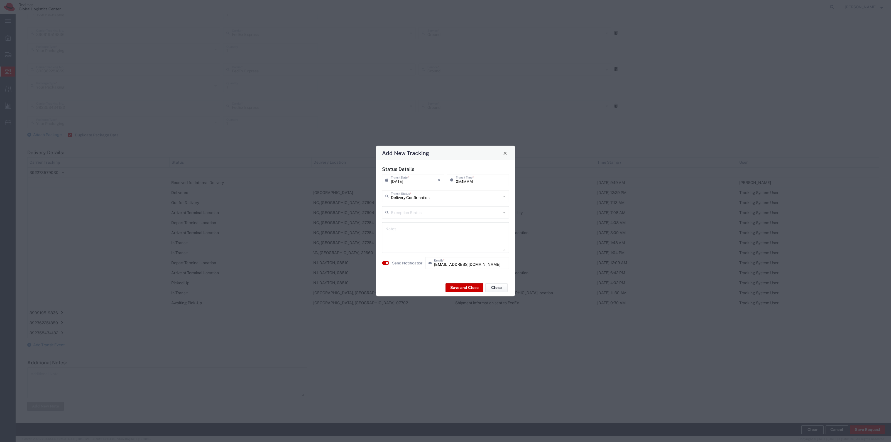
click at [455, 296] on div "Save and Close Close" at bounding box center [445, 288] width 139 height 18
click at [457, 290] on button "Save and Close" at bounding box center [464, 287] width 38 height 9
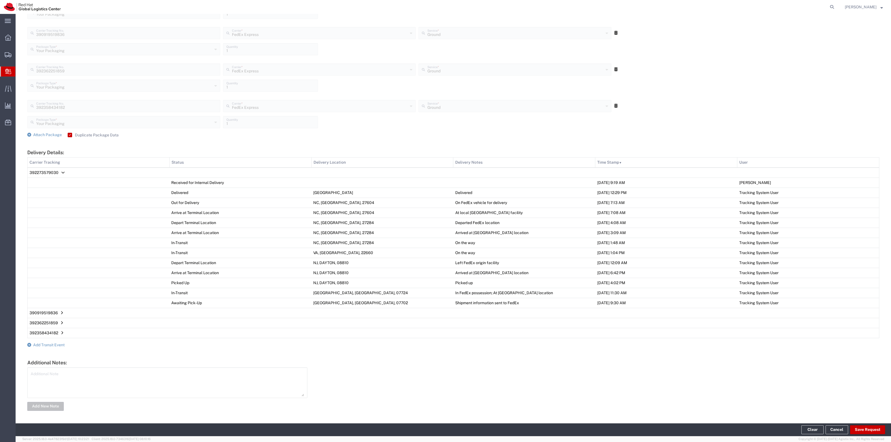
scroll to position [0, 0]
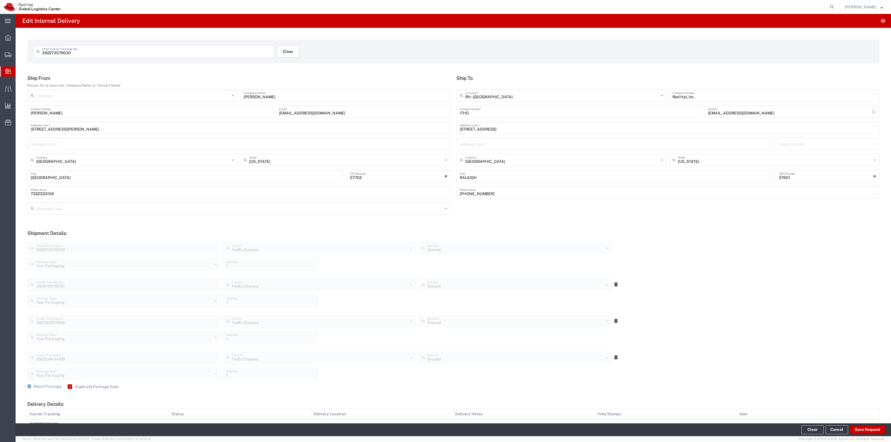
click at [284, 52] on button "Clear" at bounding box center [288, 51] width 22 height 12
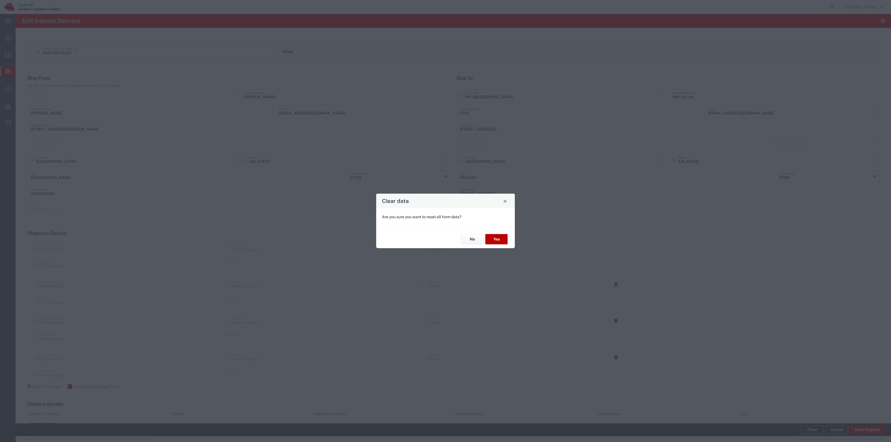
click at [489, 239] on button "Yes" at bounding box center [496, 239] width 22 height 10
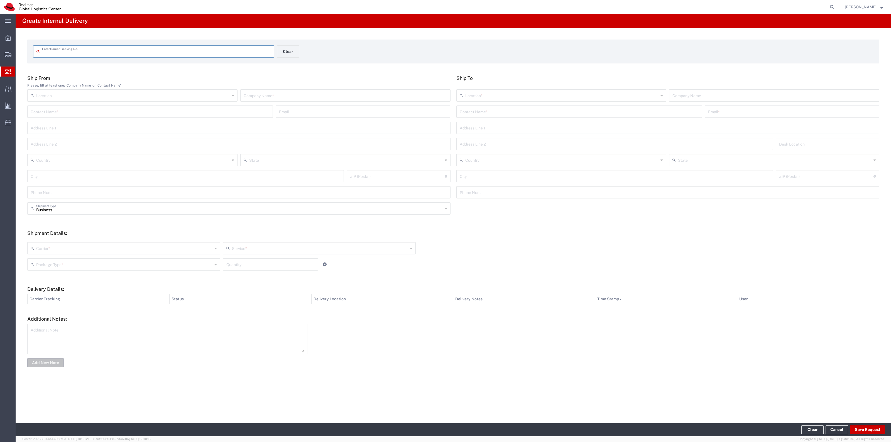
click at [247, 50] on input "text" at bounding box center [156, 51] width 229 height 10
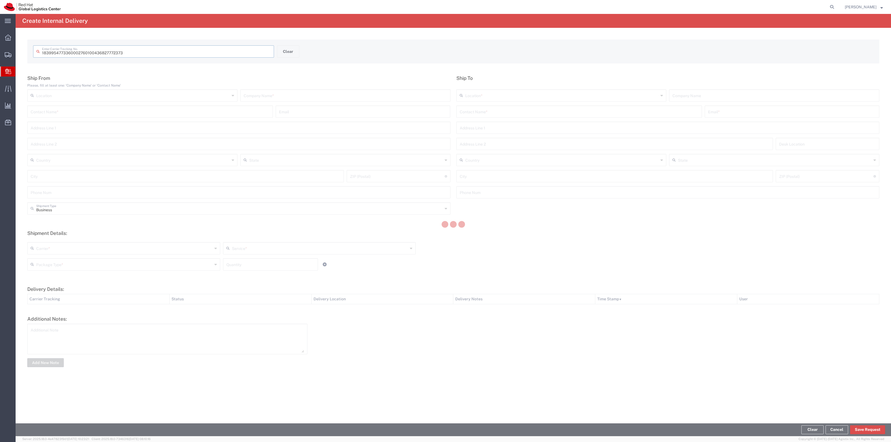
type input "436827772373"
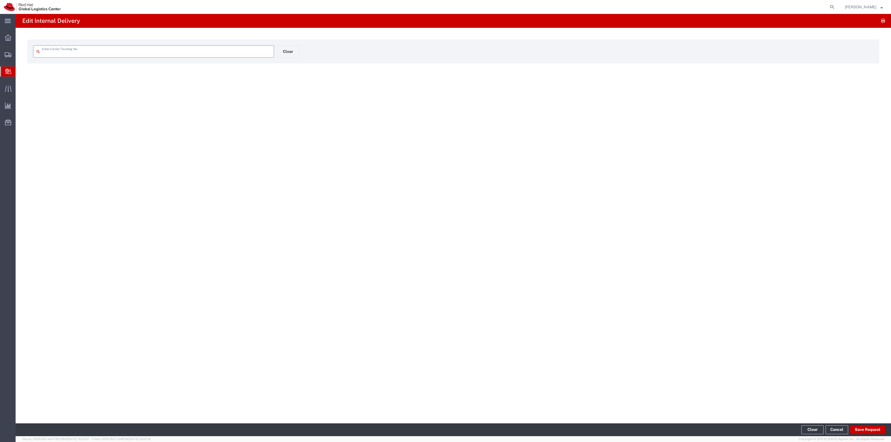
type input "436827772373"
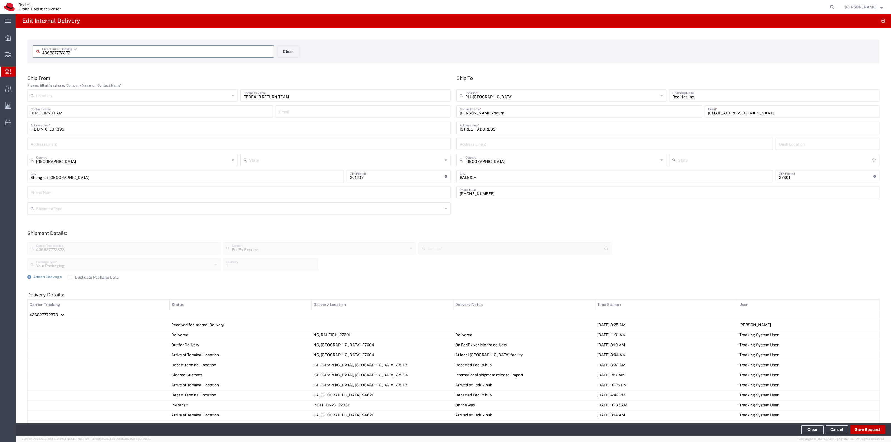
type input "[US_STATE]"
type input "International Economy"
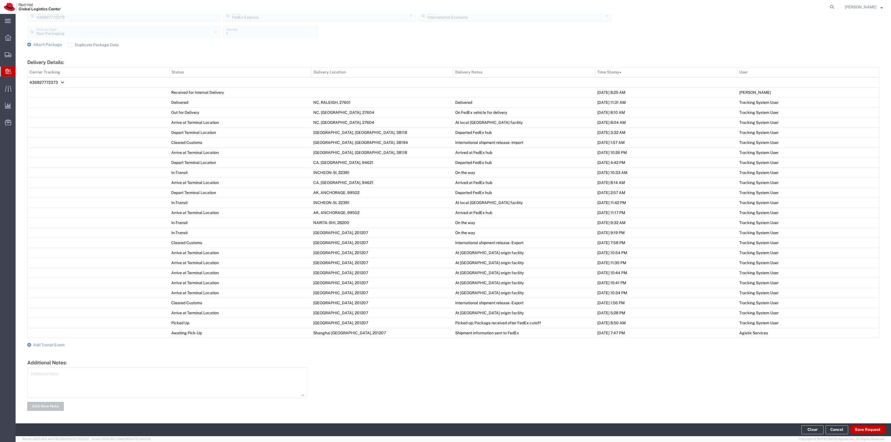
scroll to position [234, 0]
click at [860, 426] on button "Save Request" at bounding box center [867, 429] width 35 height 9
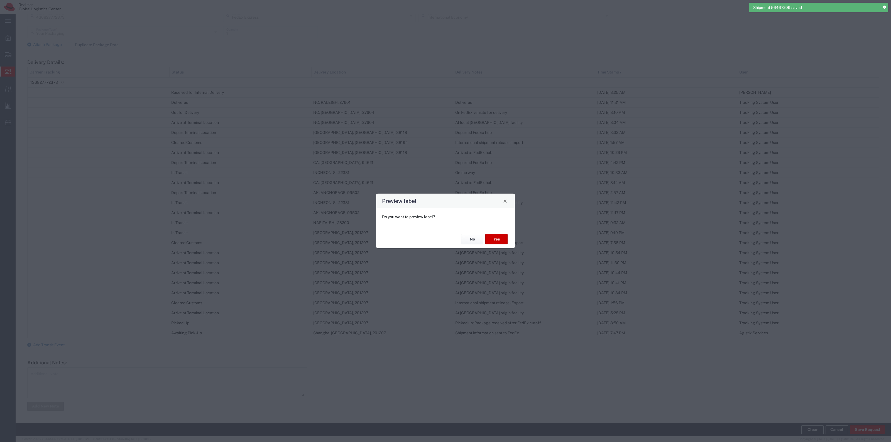
click at [463, 236] on button "No" at bounding box center [472, 239] width 22 height 10
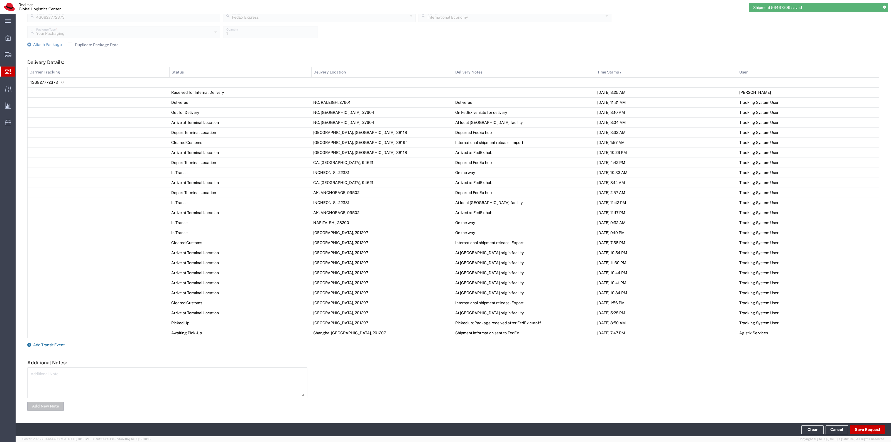
drag, startPoint x: 41, startPoint y: 339, endPoint x: 47, endPoint y: 342, distance: 6.9
click at [42, 340] on form "Ship From Please, fill at least one: 'Company Name' or 'Contact Name' Location …" at bounding box center [453, 127] width 852 height 569
click at [47, 343] on span "Add Transit Event" at bounding box center [48, 345] width 31 height 4
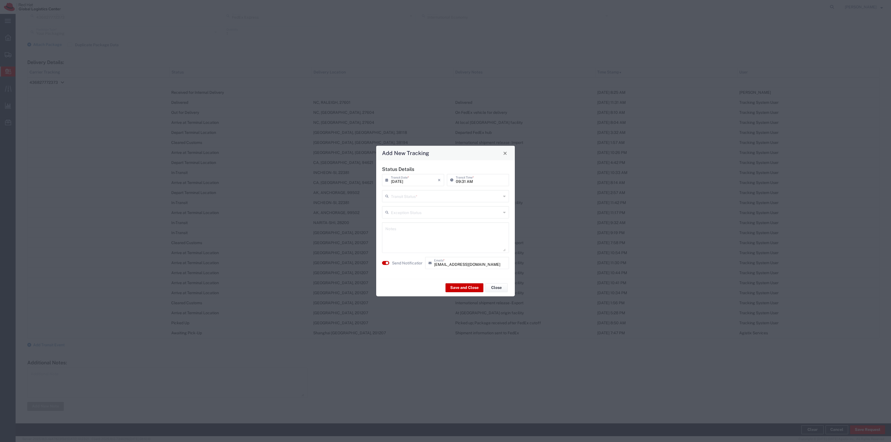
click at [403, 202] on div "Transit Status *" at bounding box center [445, 196] width 127 height 12
click at [403, 205] on span "Delivery Confirmation" at bounding box center [445, 208] width 126 height 9
type input "Delivery Confirmation"
click at [403, 261] on label "Send Notification" at bounding box center [407, 263] width 31 height 6
click at [457, 282] on div "Save and Close Close" at bounding box center [445, 288] width 139 height 18
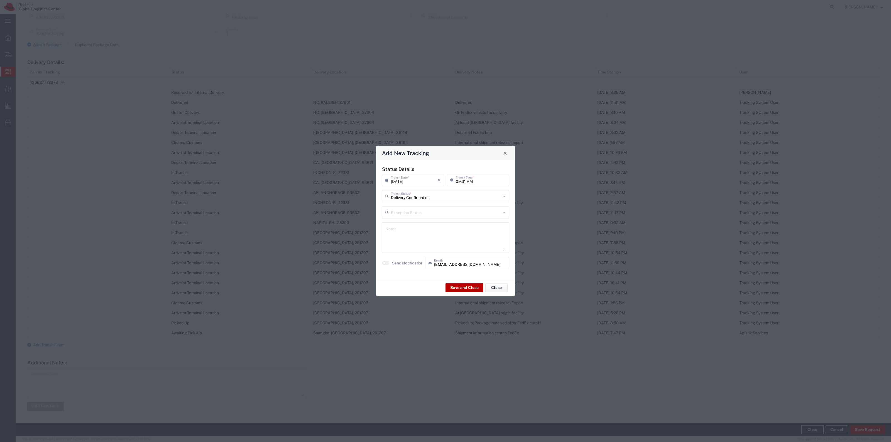
click at [457, 287] on button "Save and Close" at bounding box center [464, 287] width 38 height 9
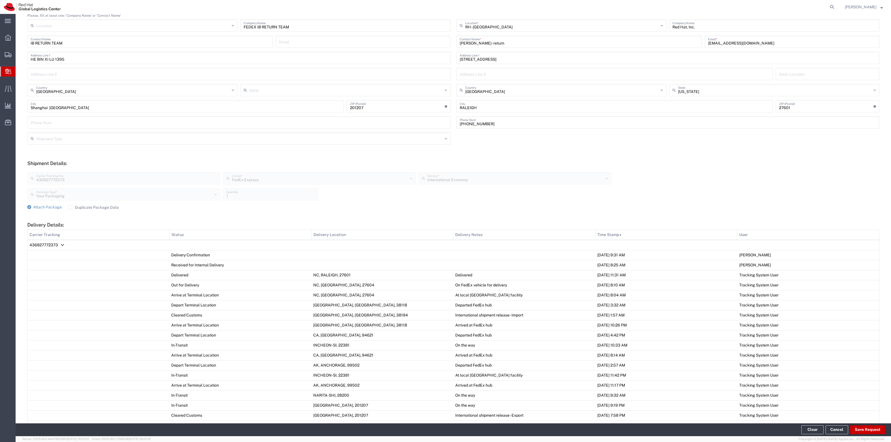
scroll to position [0, 0]
